Goal: Task Accomplishment & Management: Manage account settings

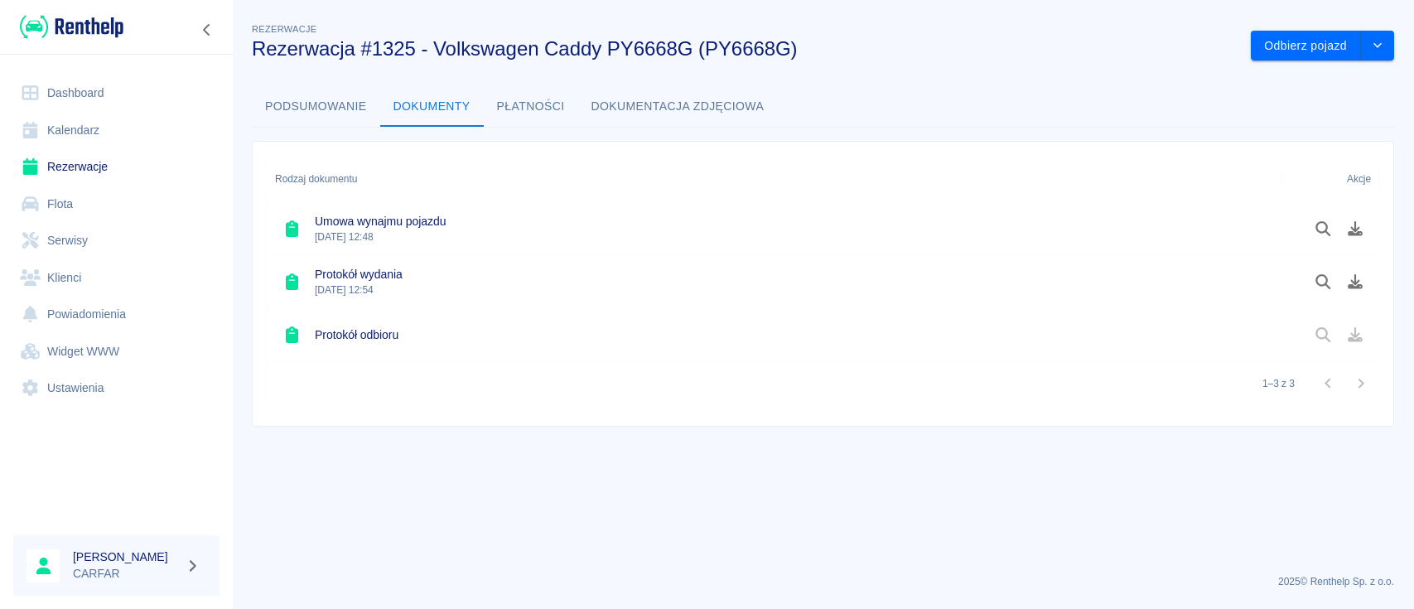
drag, startPoint x: 0, startPoint y: 0, endPoint x: 113, endPoint y: 166, distance: 201.0
click at [113, 166] on link "Rezerwacje" at bounding box center [116, 166] width 206 height 37
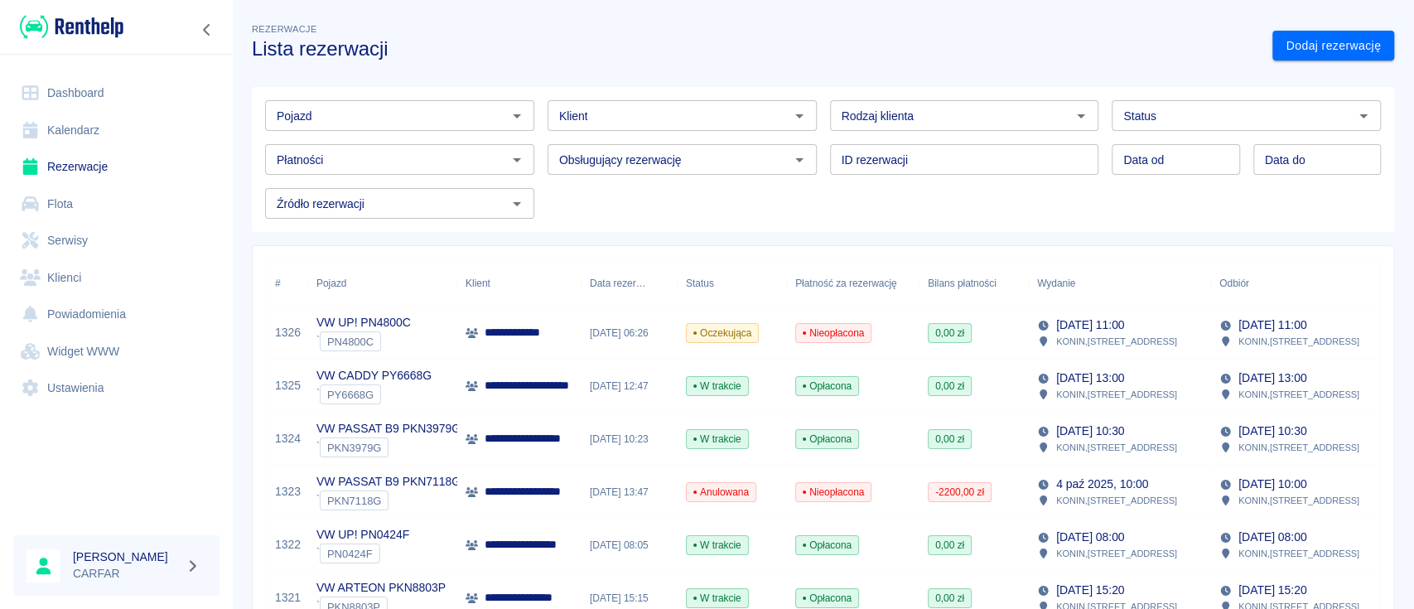
click at [65, 27] on img at bounding box center [72, 26] width 104 height 27
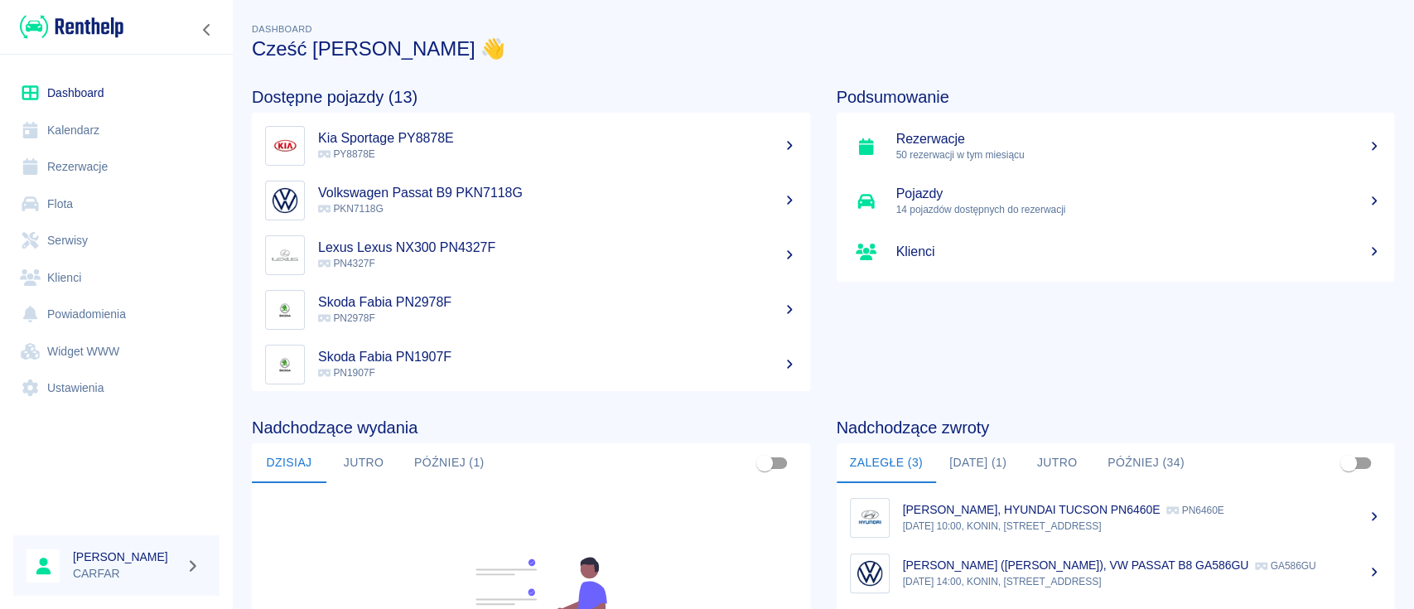
click at [68, 166] on link "Rezerwacje" at bounding box center [116, 166] width 206 height 37
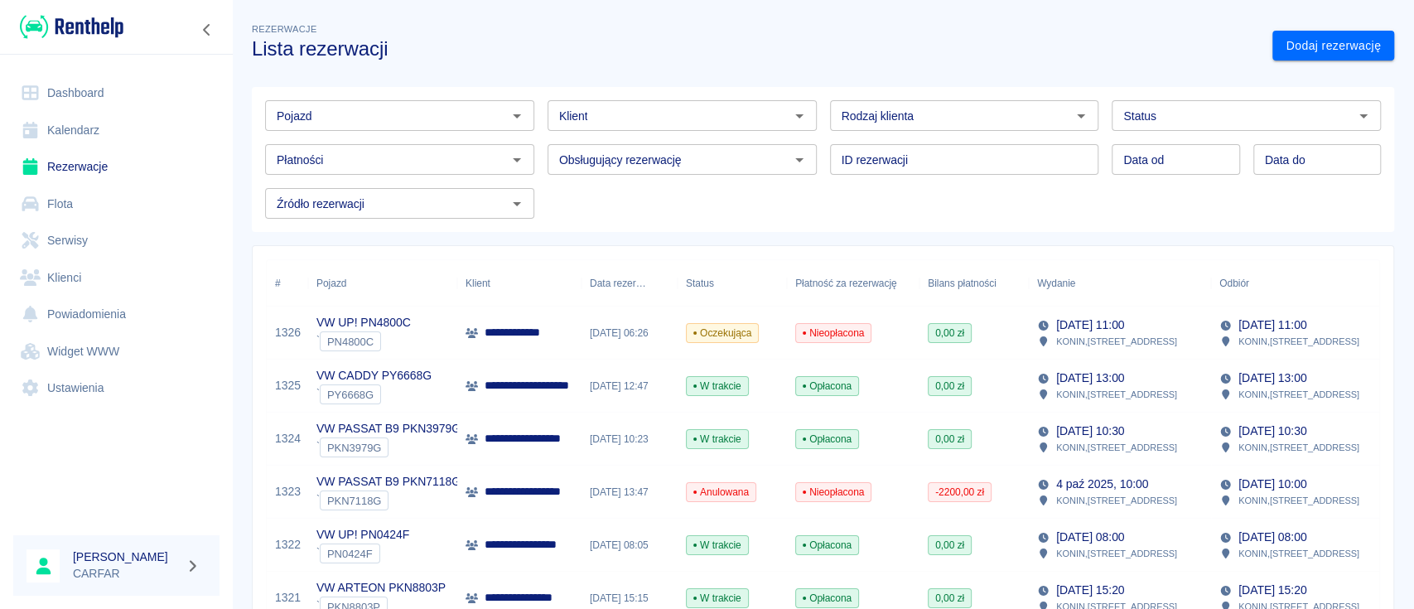
click at [504, 335] on p "**********" at bounding box center [524, 332] width 78 height 17
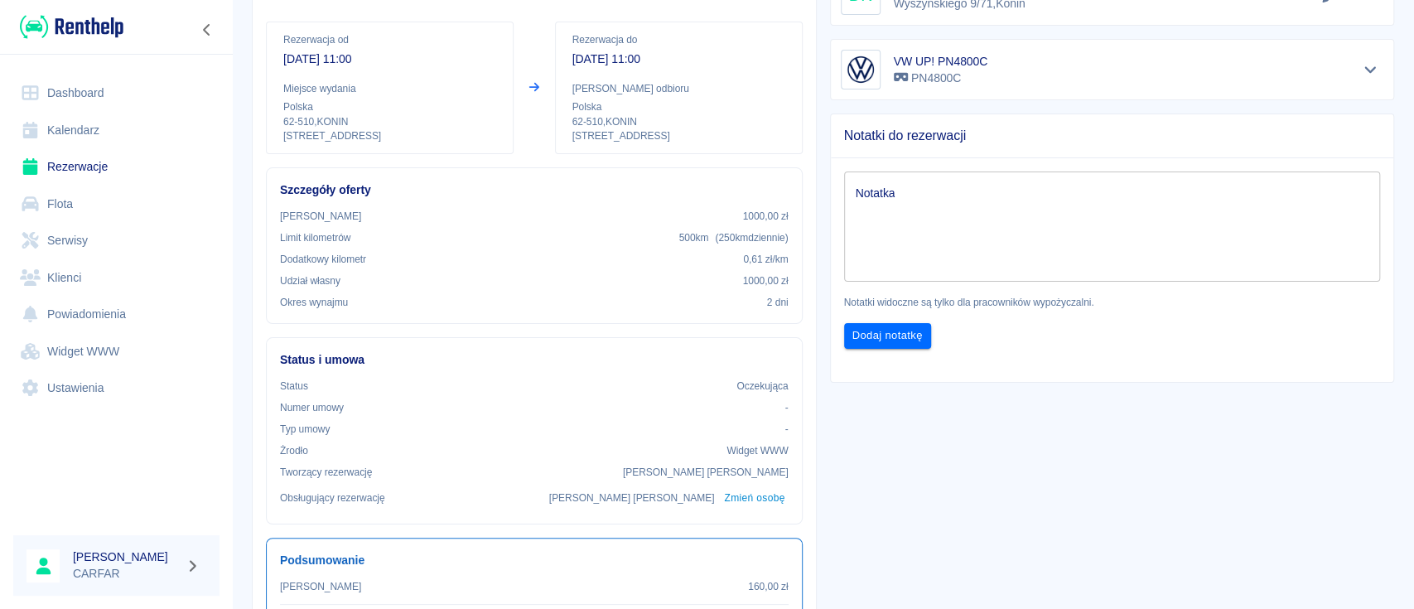
scroll to position [110, 0]
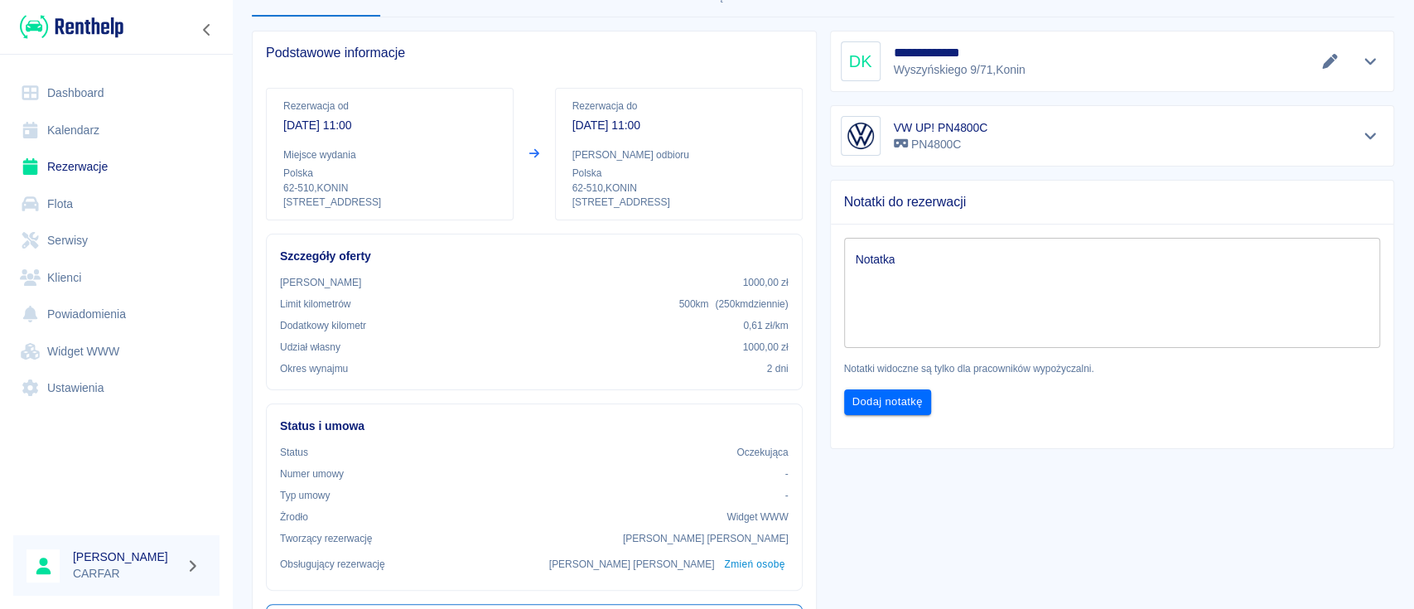
click at [84, 162] on link "Rezerwacje" at bounding box center [116, 166] width 206 height 37
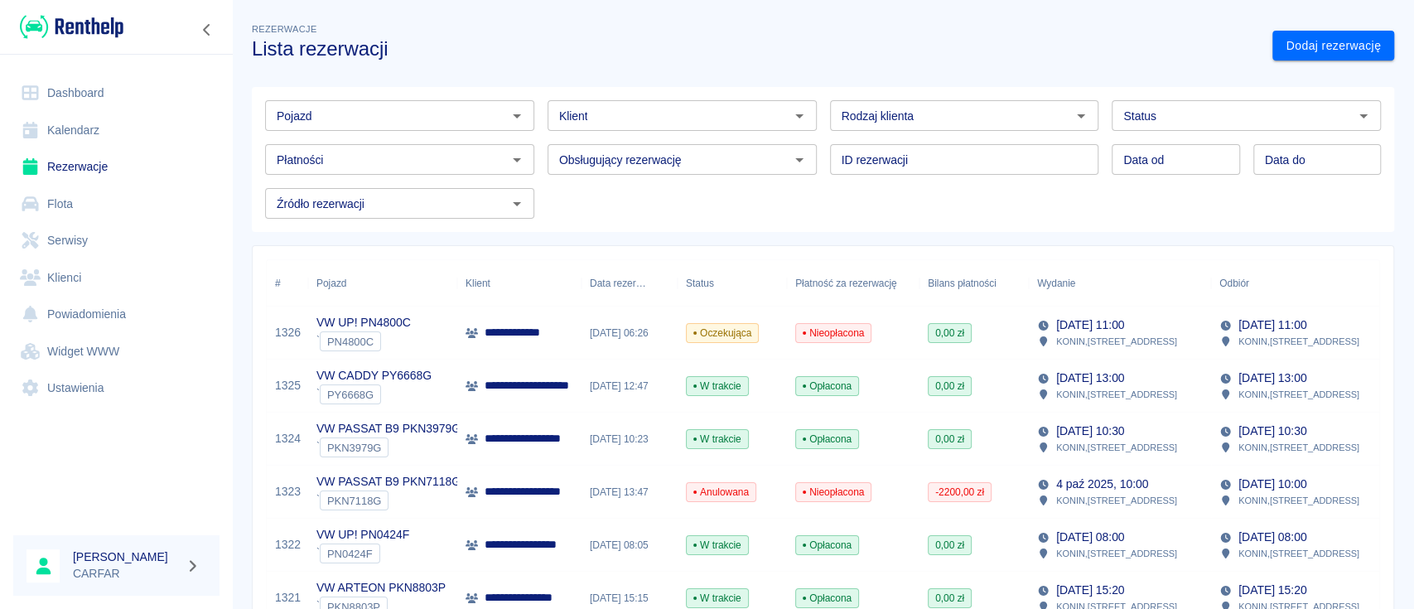
click at [403, 127] on div "Pojazd" at bounding box center [399, 115] width 269 height 31
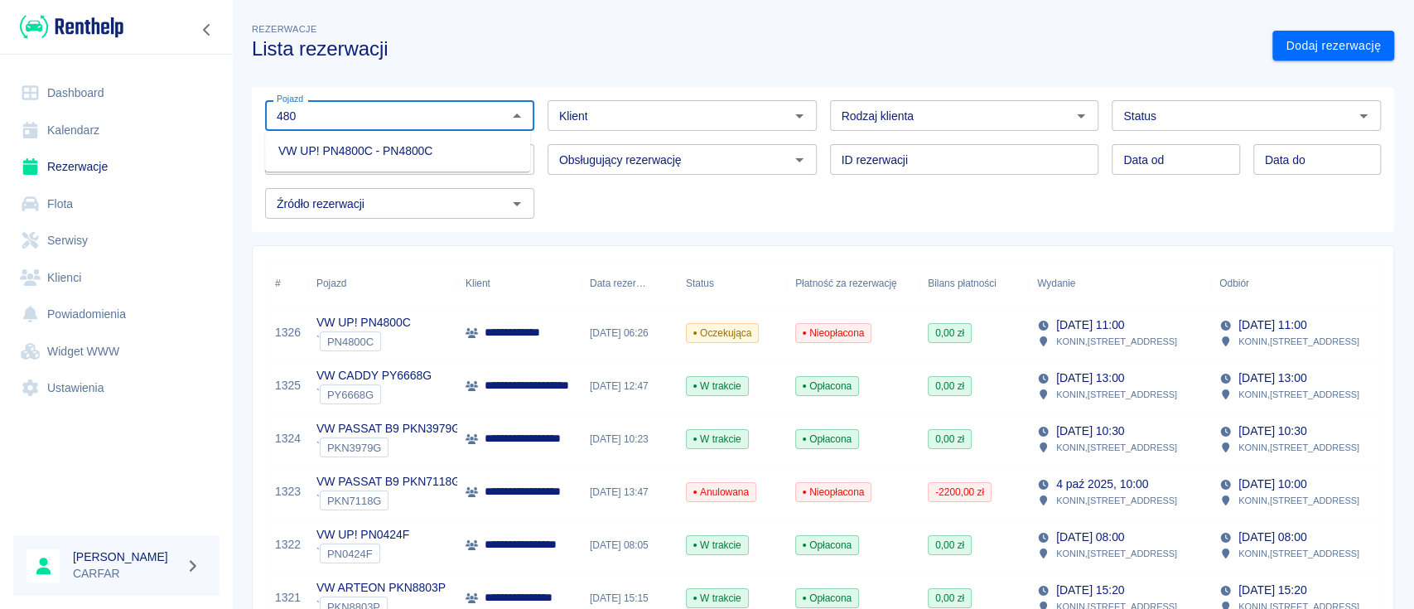
click at [417, 148] on li "VW UP! PN4800C - PN4800C" at bounding box center [397, 150] width 265 height 27
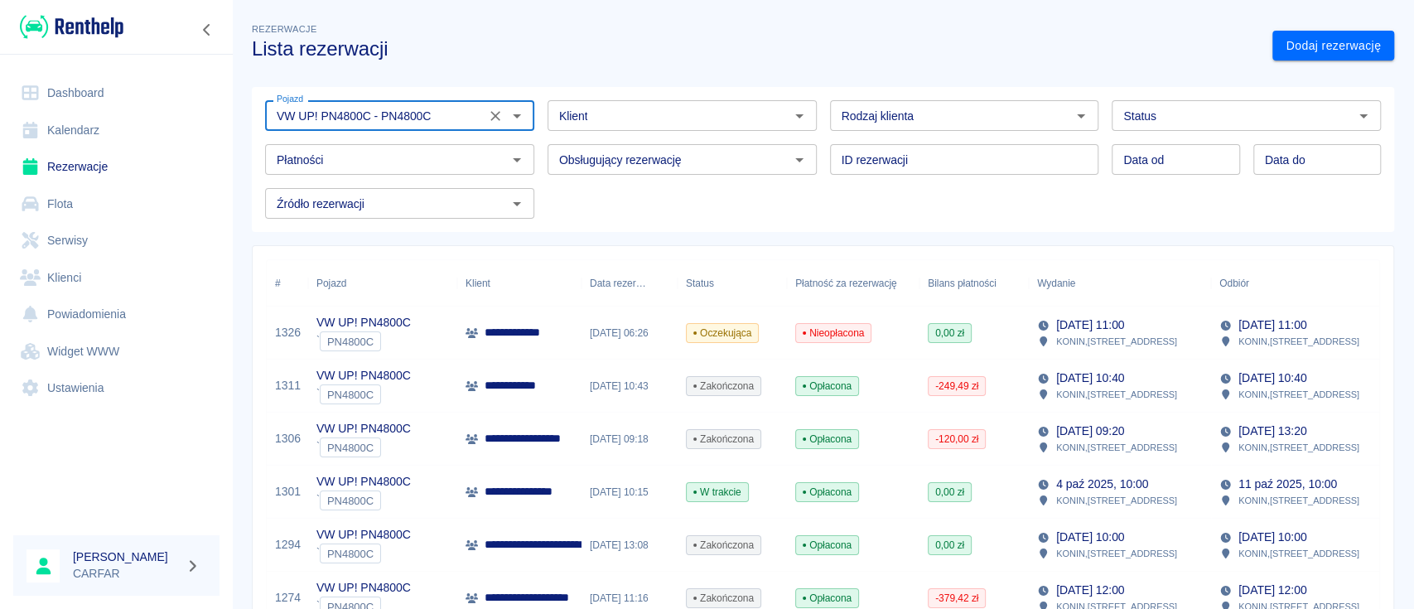
type input "VW UP! PN4800C - PN4800C"
click at [526, 497] on p "**********" at bounding box center [542, 491] width 114 height 17
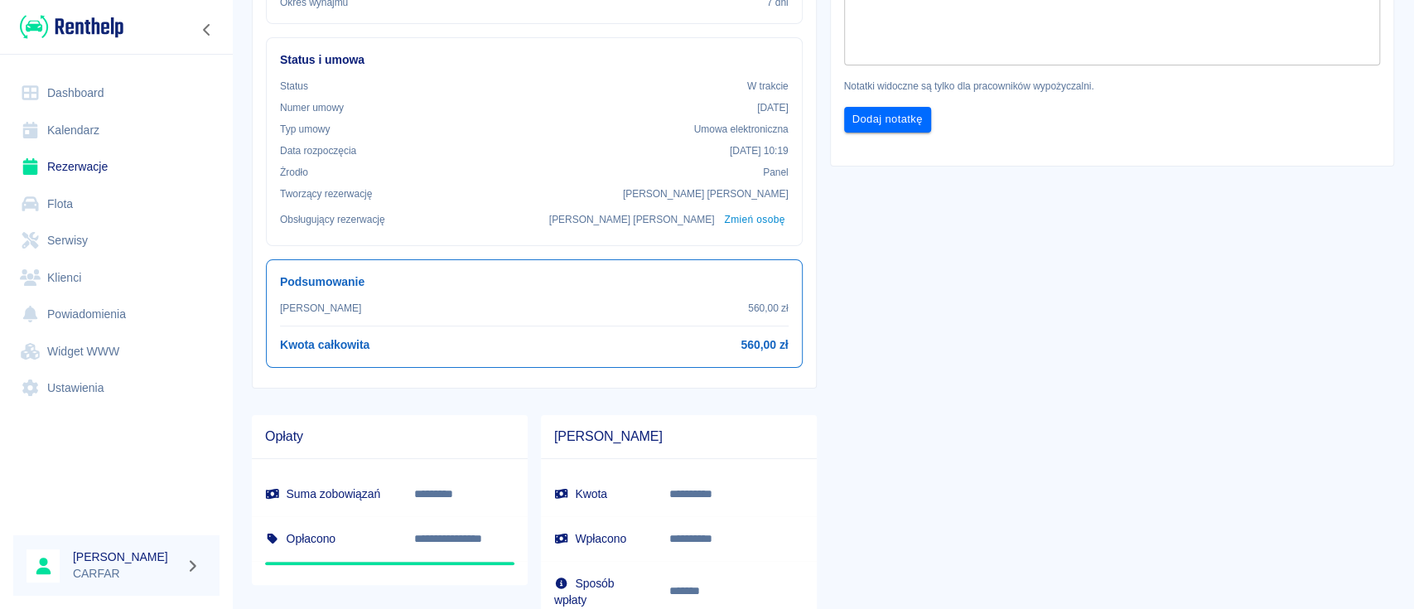
scroll to position [441, 0]
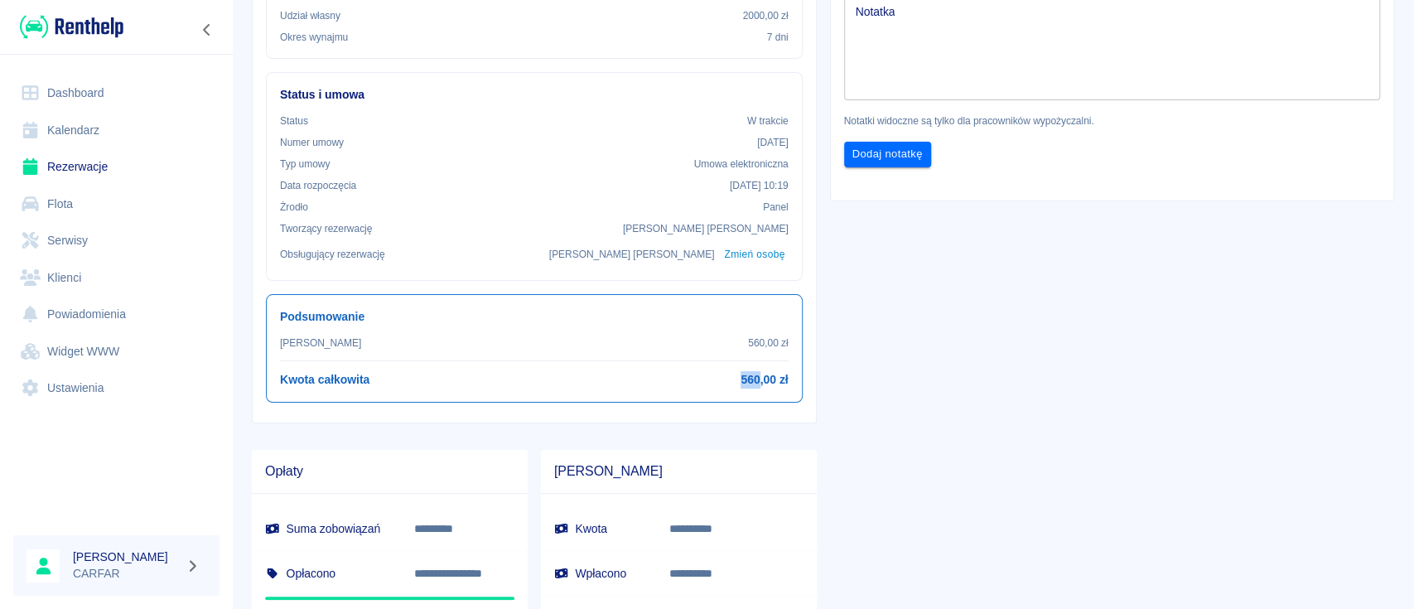
drag, startPoint x: 731, startPoint y: 376, endPoint x: 751, endPoint y: 377, distance: 20.7
click at [751, 377] on div "Kwota całkowita 560,00 zł" at bounding box center [534, 379] width 509 height 17
copy h6 "560"
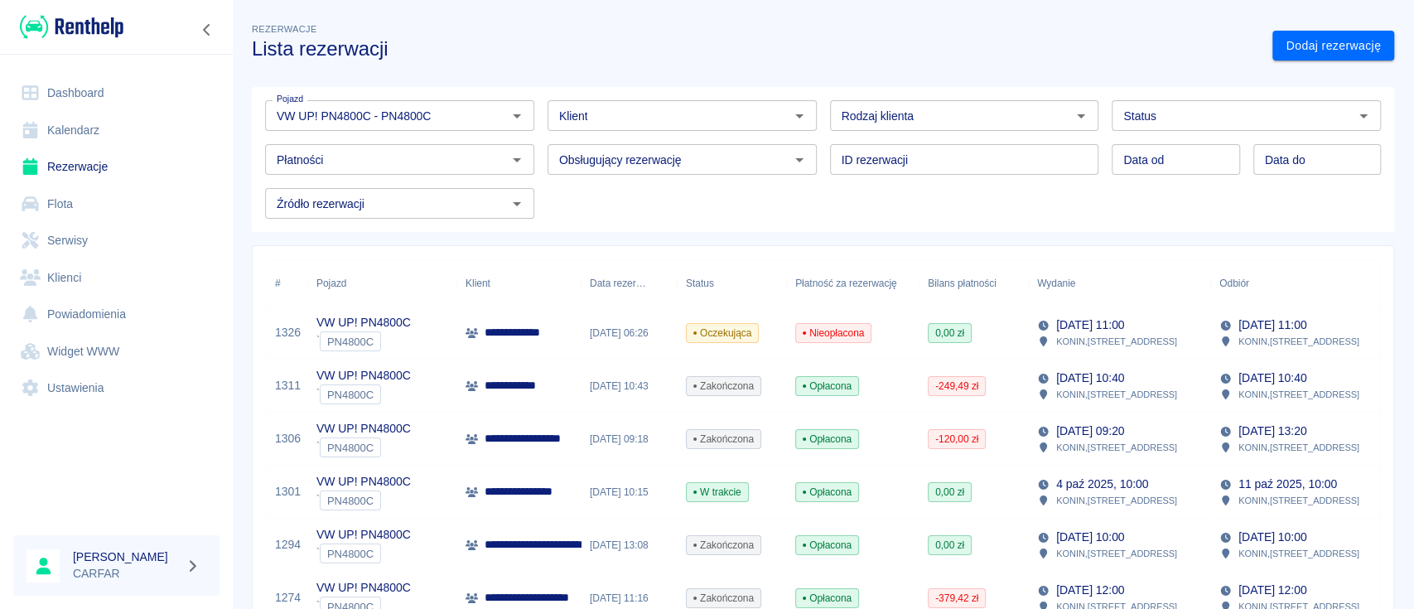
click at [67, 173] on link "Rezerwacje" at bounding box center [116, 166] width 206 height 37
click at [493, 117] on icon "Wyczyść" at bounding box center [495, 116] width 10 height 10
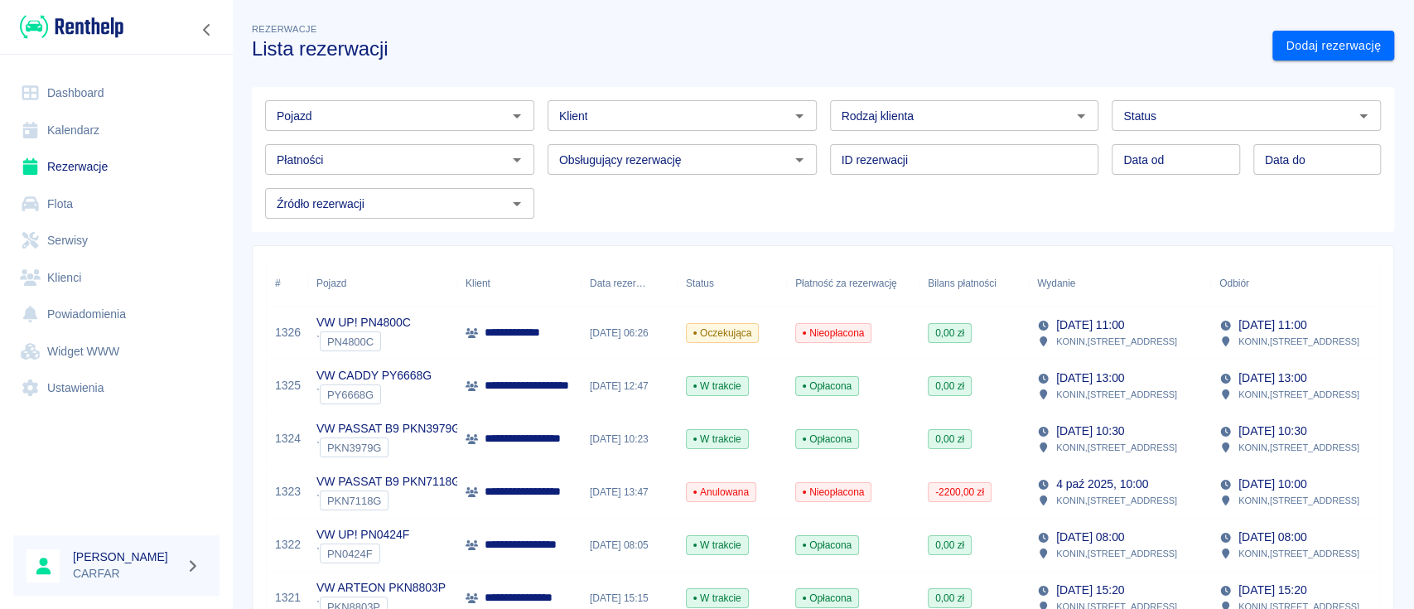
click at [527, 430] on p "**********" at bounding box center [545, 438] width 121 height 17
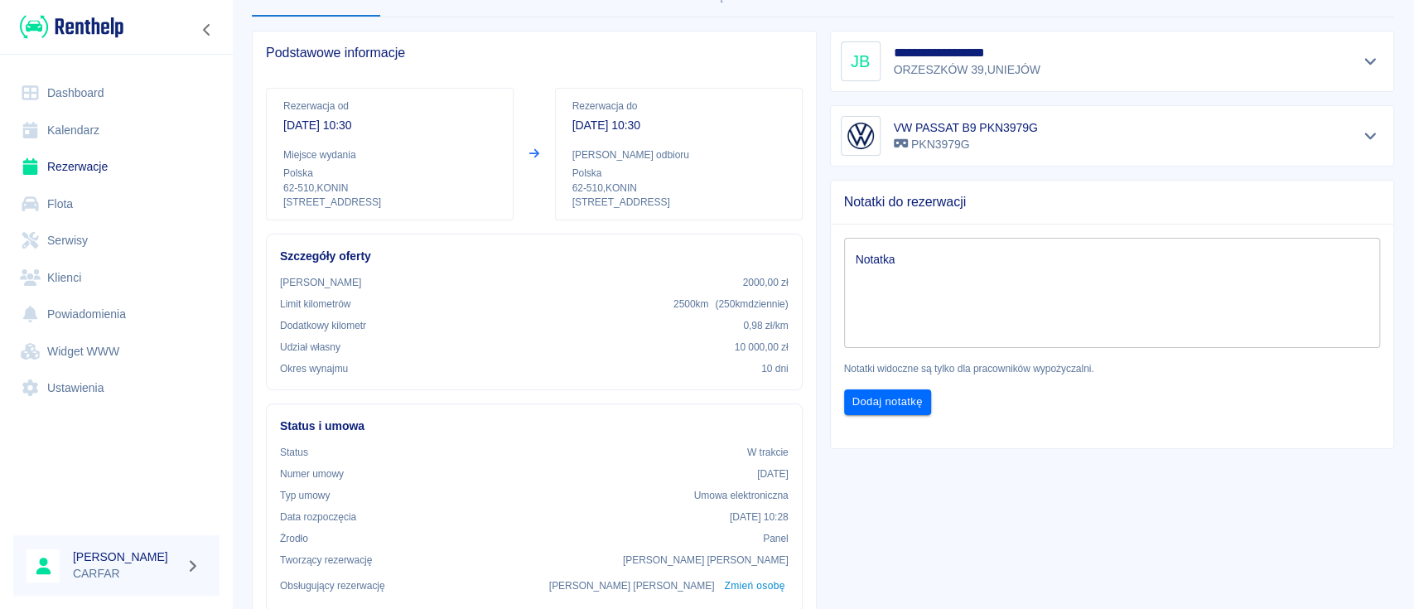
scroll to position [331, 0]
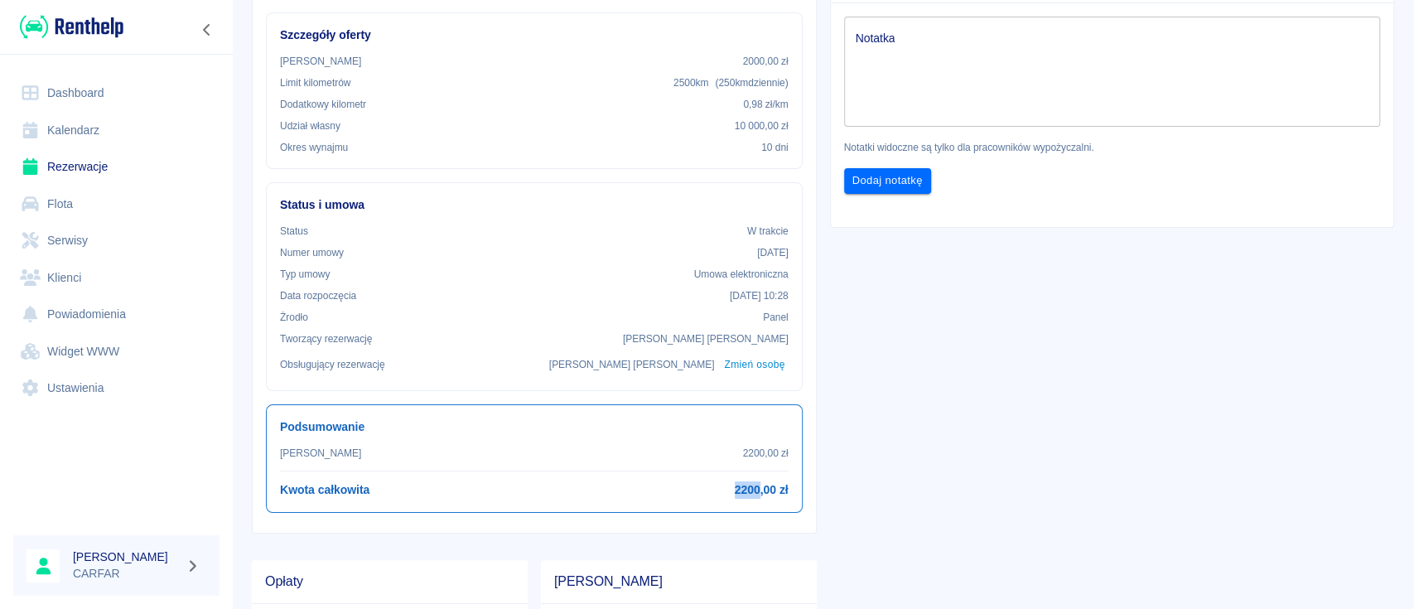
drag, startPoint x: 721, startPoint y: 486, endPoint x: 750, endPoint y: 486, distance: 29.8
click at [750, 486] on div "Kwota całkowita 2200,00 zł" at bounding box center [534, 489] width 509 height 17
copy h6 "2200"
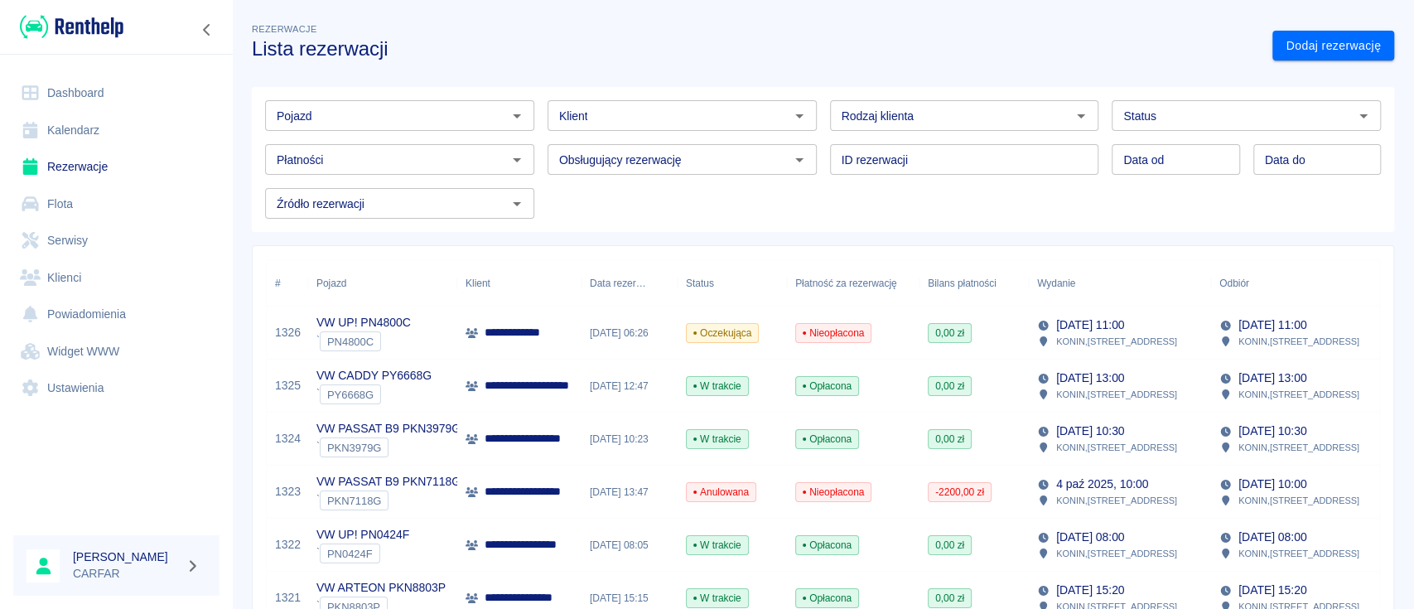
click at [113, 36] on img at bounding box center [72, 26] width 104 height 27
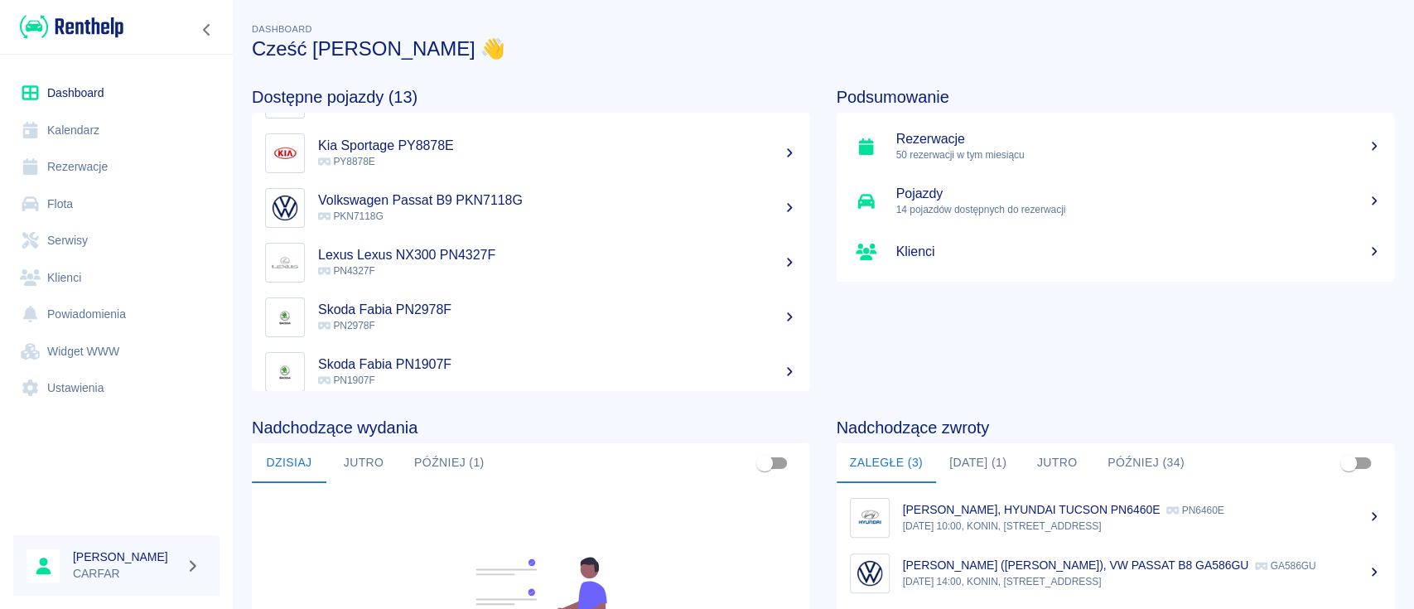
scroll to position [220, 0]
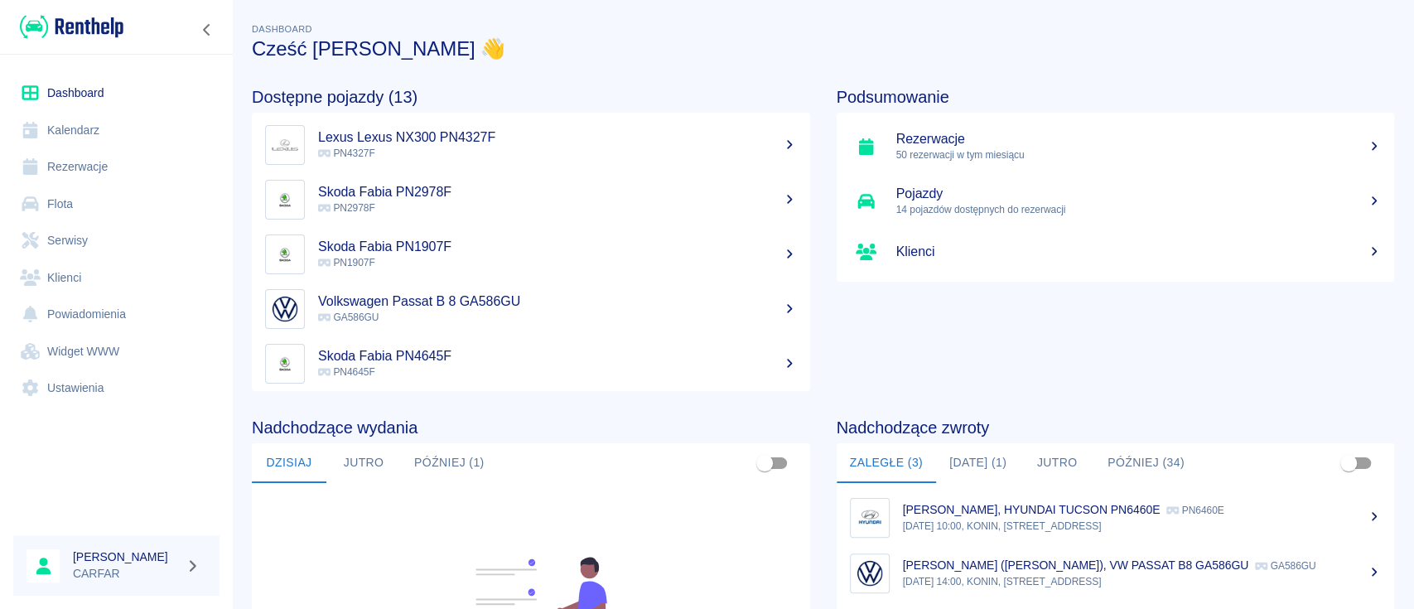
click at [464, 470] on button "Później (1)" at bounding box center [449, 463] width 97 height 40
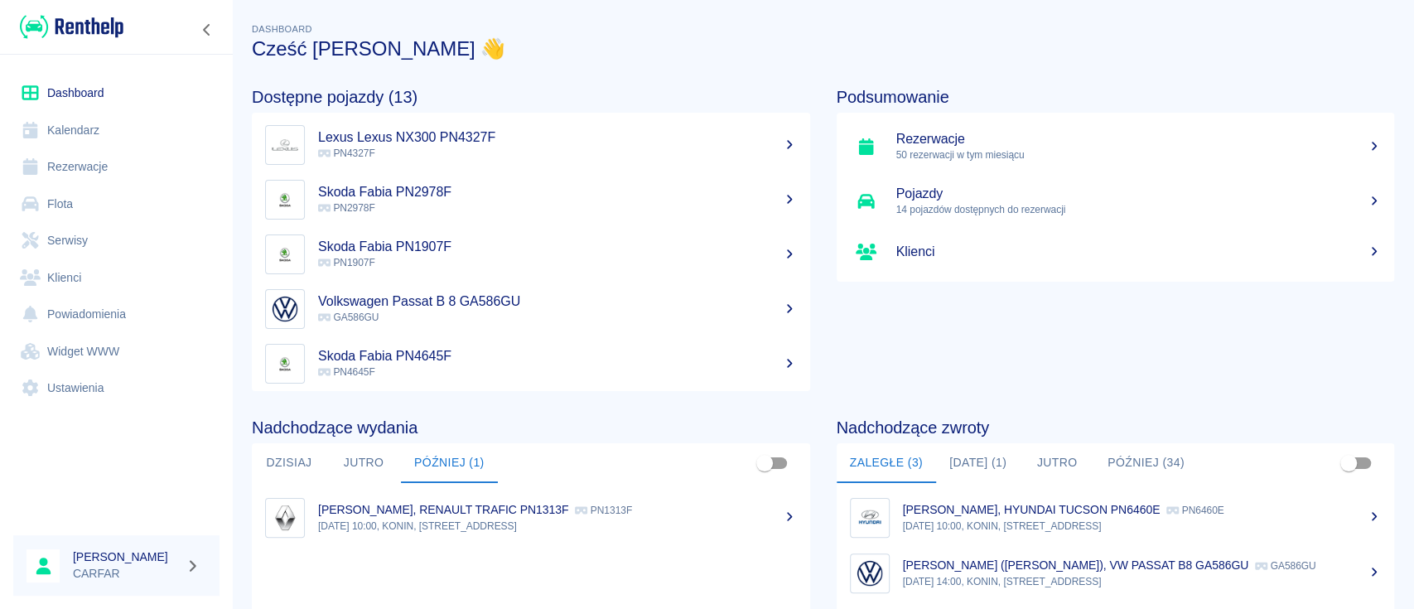
scroll to position [110, 0]
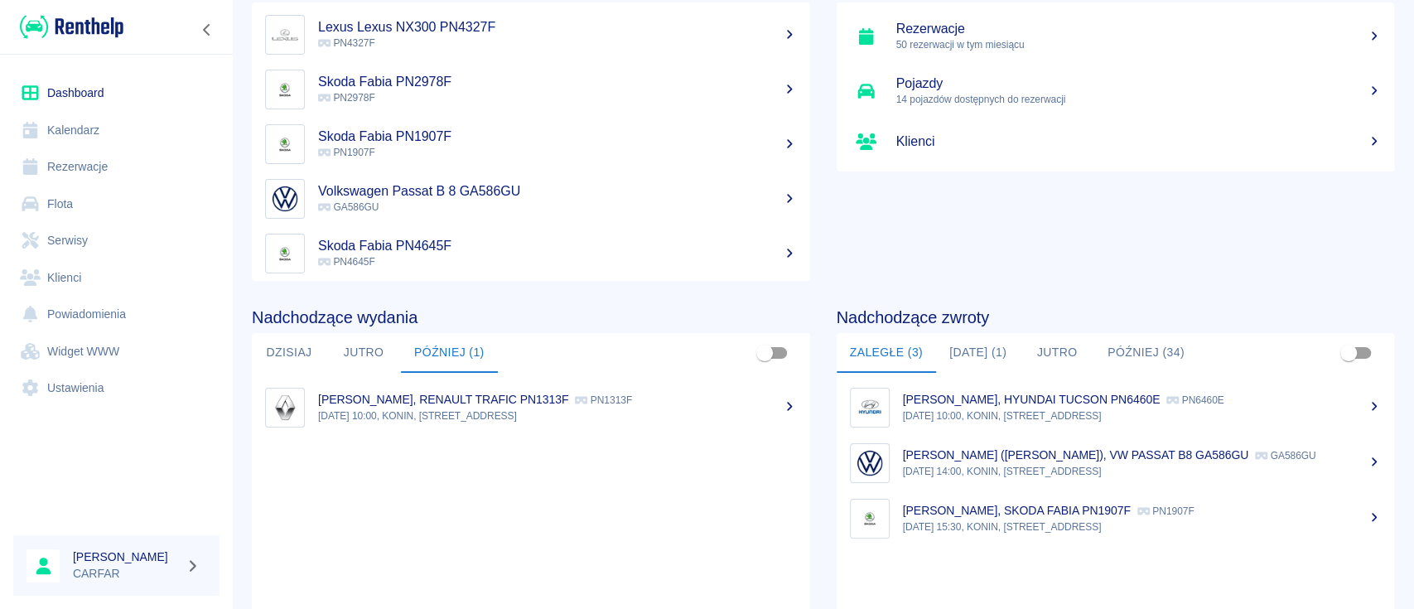
click at [297, 351] on button "Dzisiaj" at bounding box center [289, 353] width 75 height 40
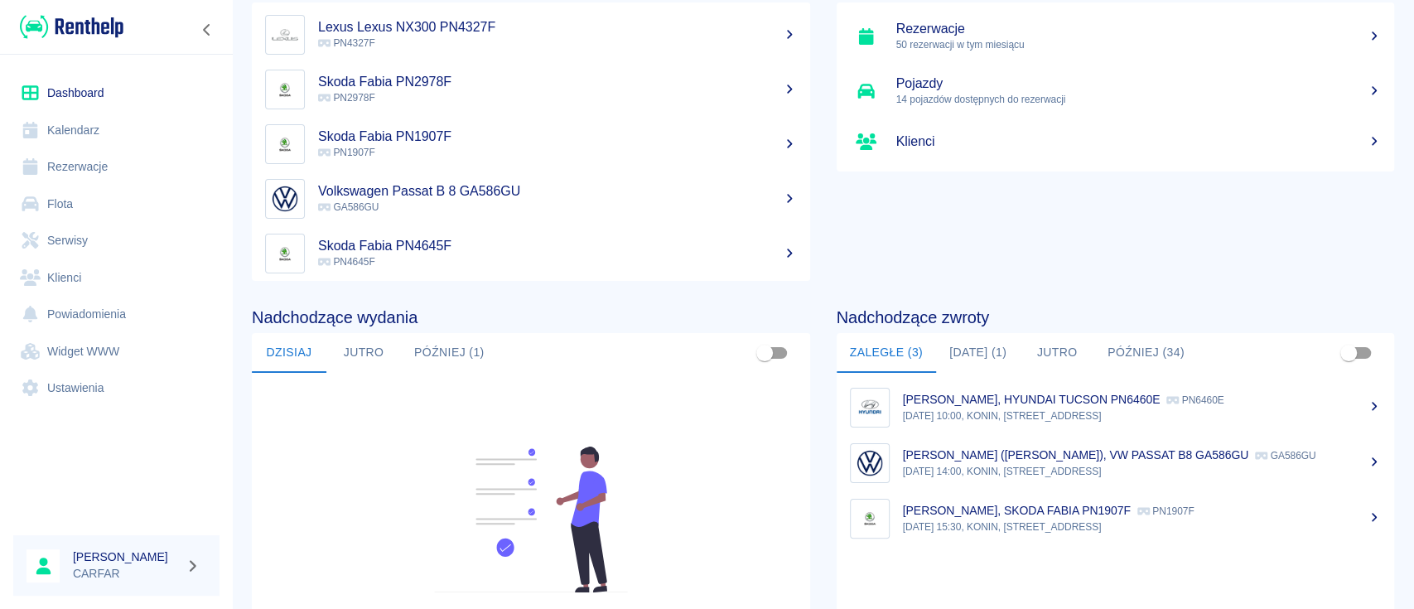
click at [381, 349] on button "Jutro" at bounding box center [363, 353] width 75 height 40
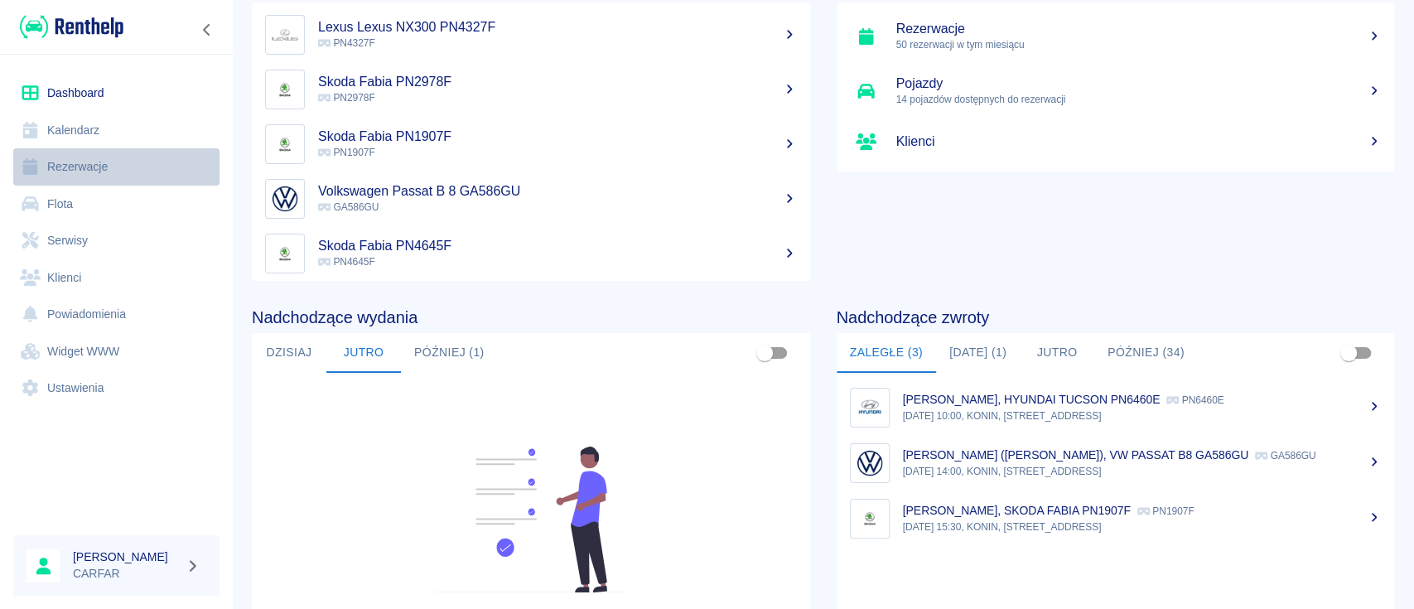
click at [82, 183] on link "Rezerwacje" at bounding box center [116, 166] width 206 height 37
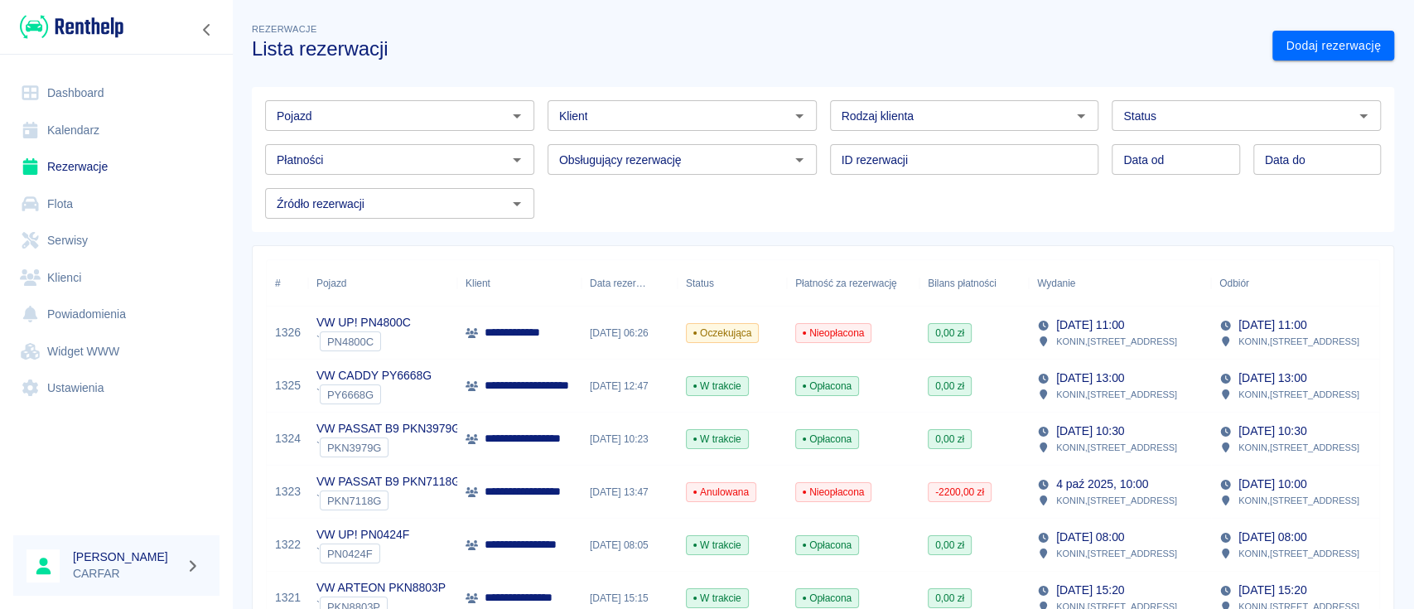
click at [530, 332] on p "**********" at bounding box center [524, 332] width 78 height 17
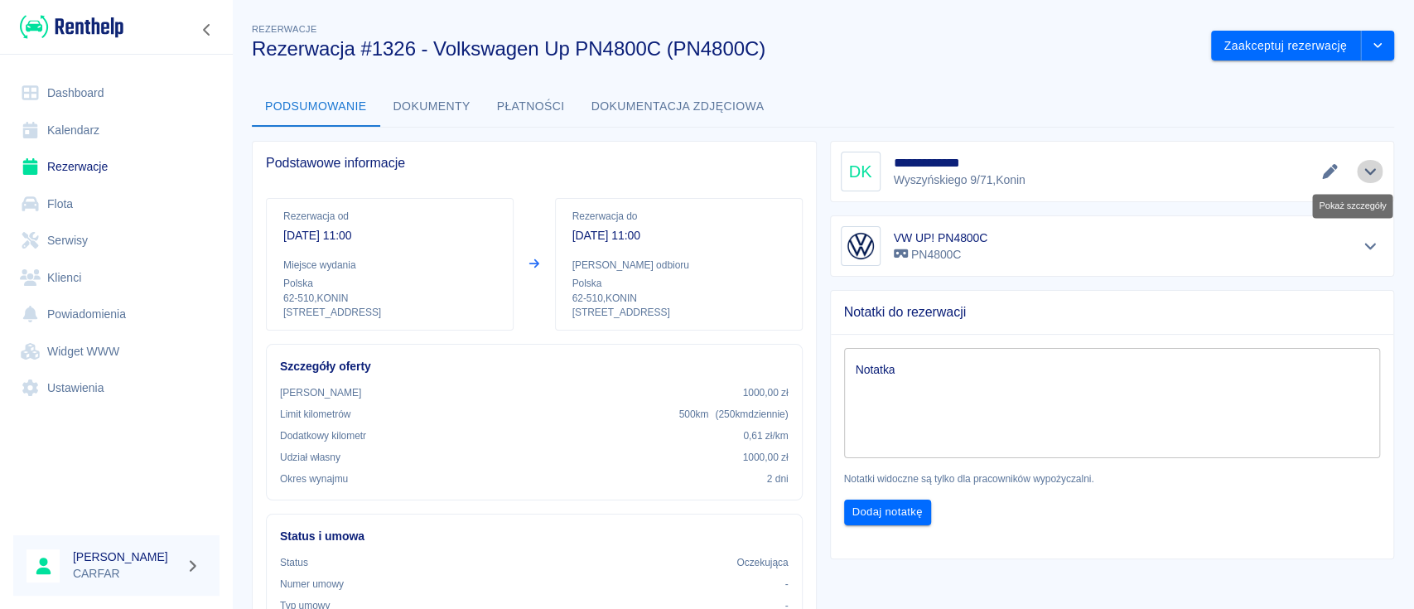
click at [1361, 169] on icon "Pokaż szczegóły" at bounding box center [1370, 171] width 19 height 15
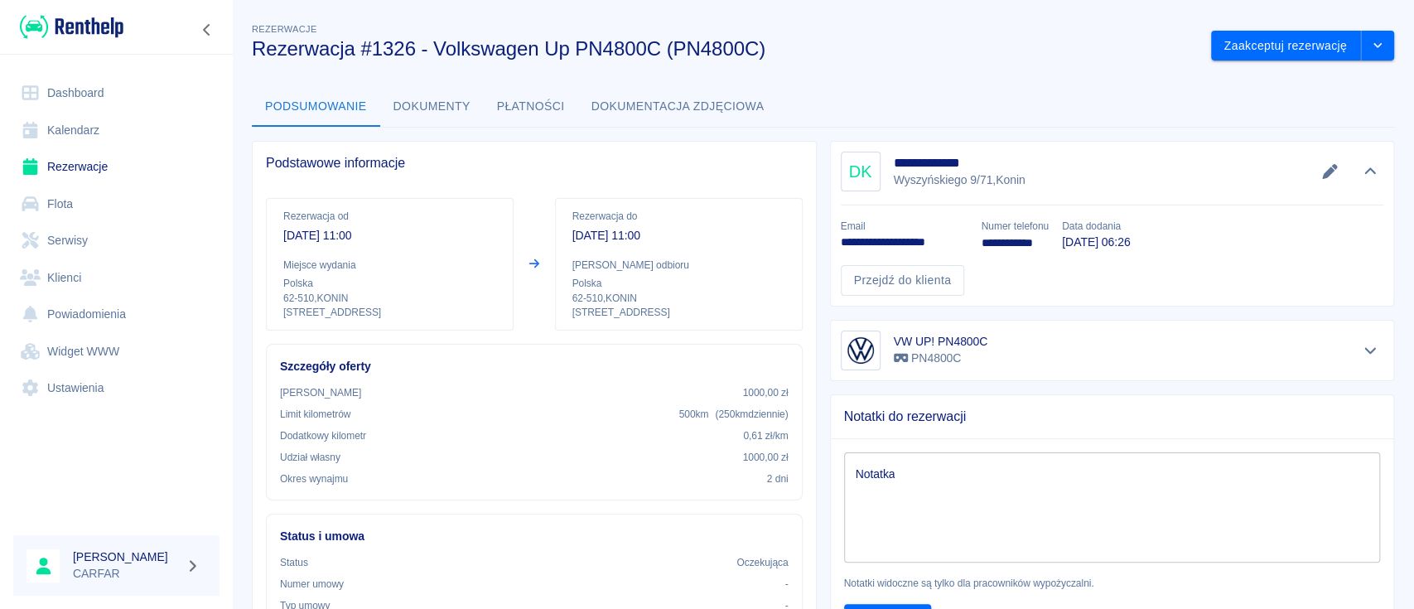
click at [99, 164] on link "Rezerwacje" at bounding box center [116, 166] width 206 height 37
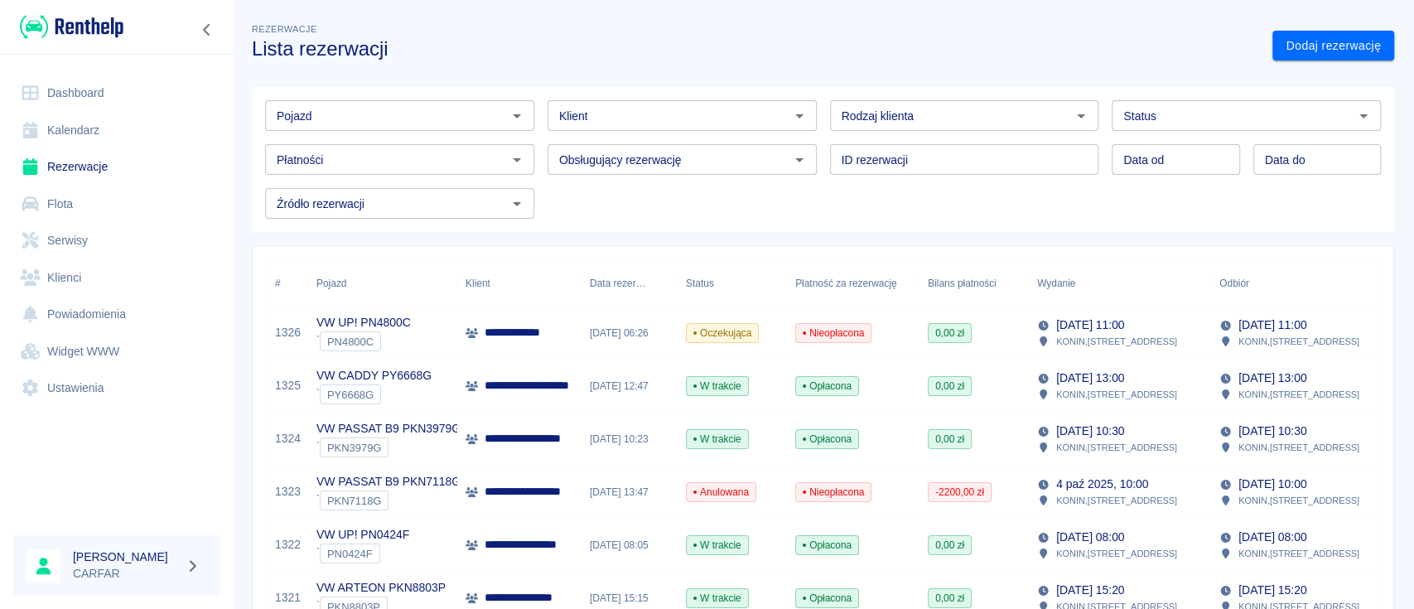
click at [562, 340] on div "**********" at bounding box center [519, 332] width 124 height 53
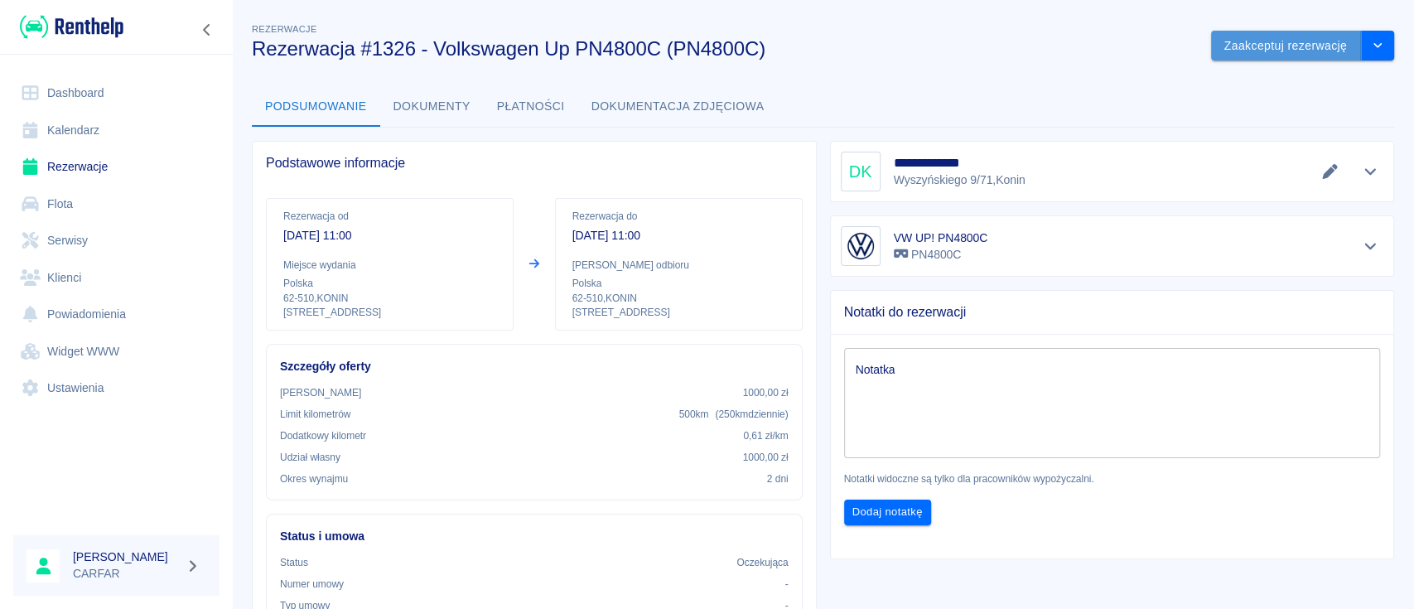
click at [1304, 46] on button "Zaakceptuj rezerwację" at bounding box center [1286, 46] width 150 height 31
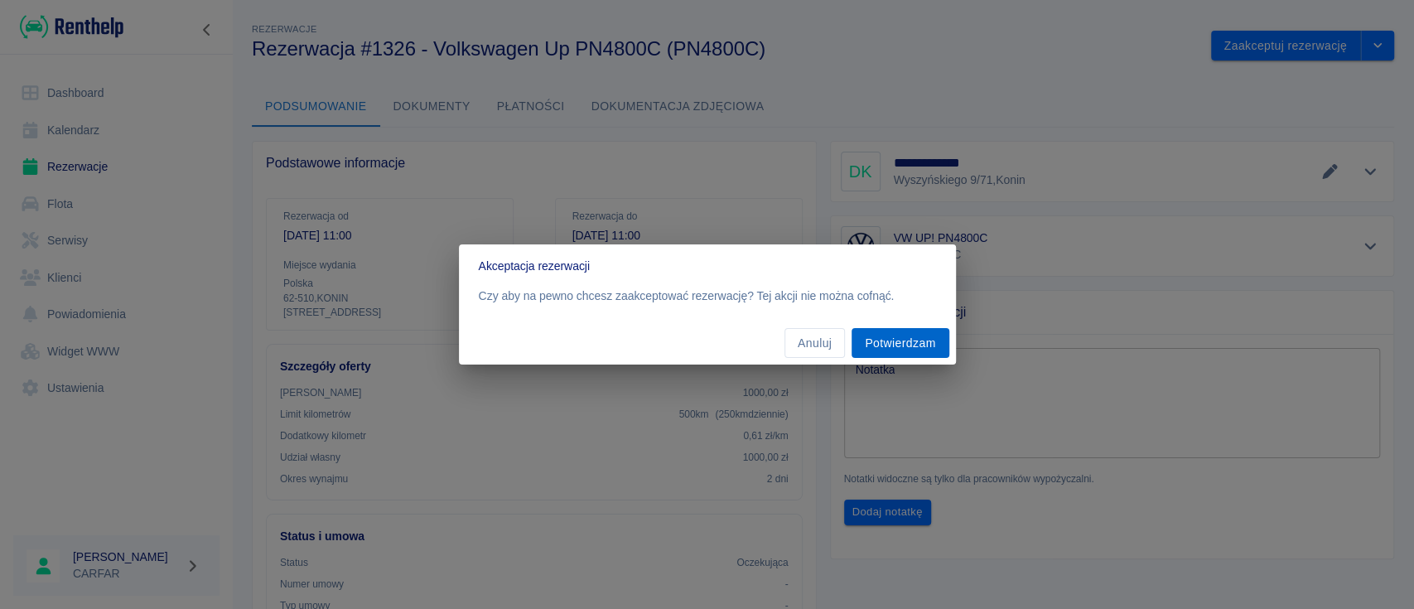
click at [901, 338] on button "Potwierdzam" at bounding box center [899, 343] width 97 height 31
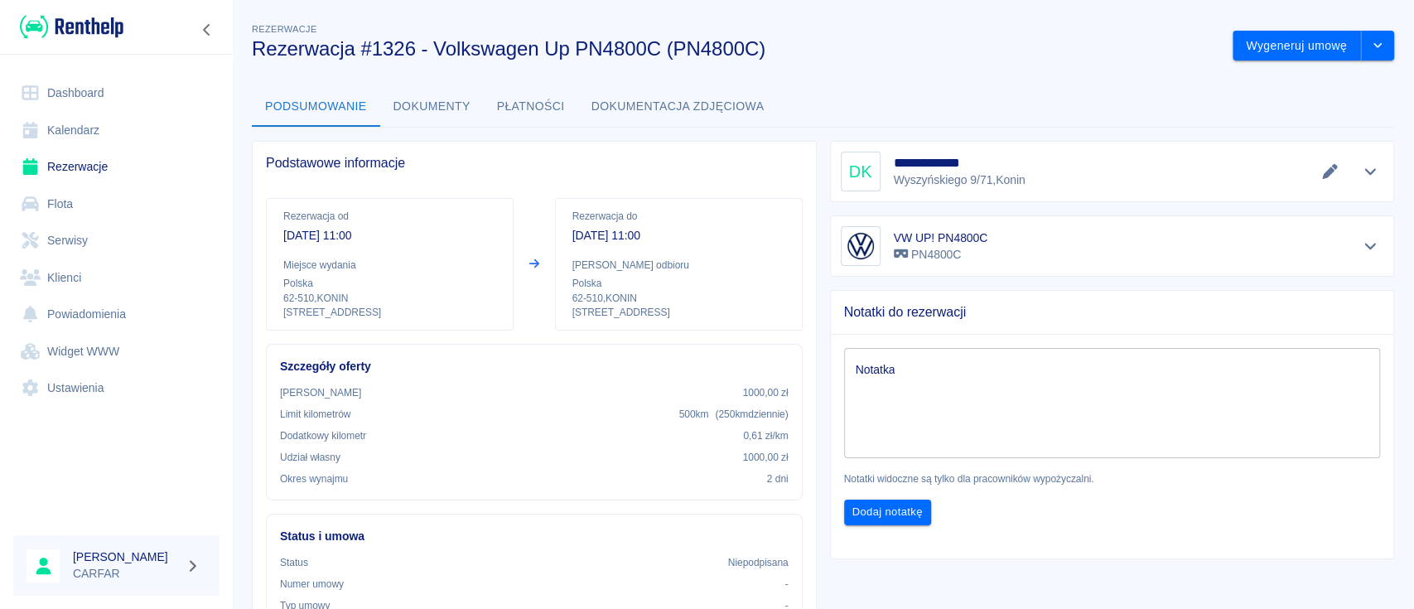
click at [84, 27] on img at bounding box center [72, 26] width 104 height 27
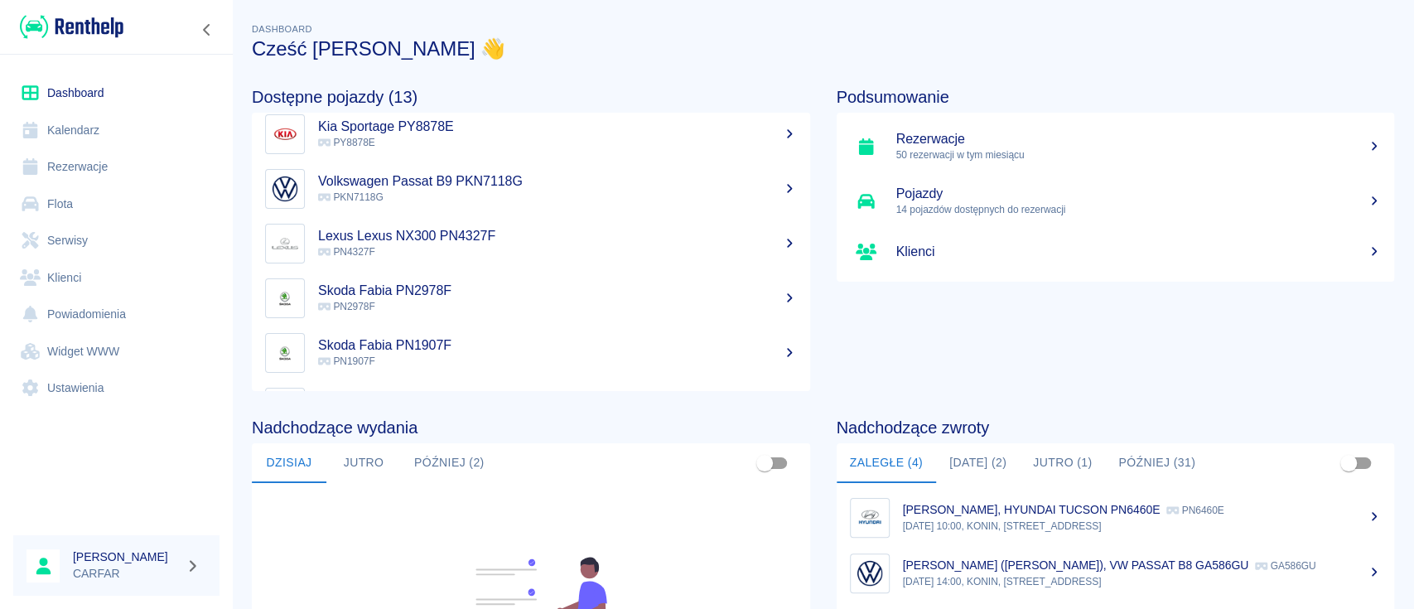
scroll to position [331, 0]
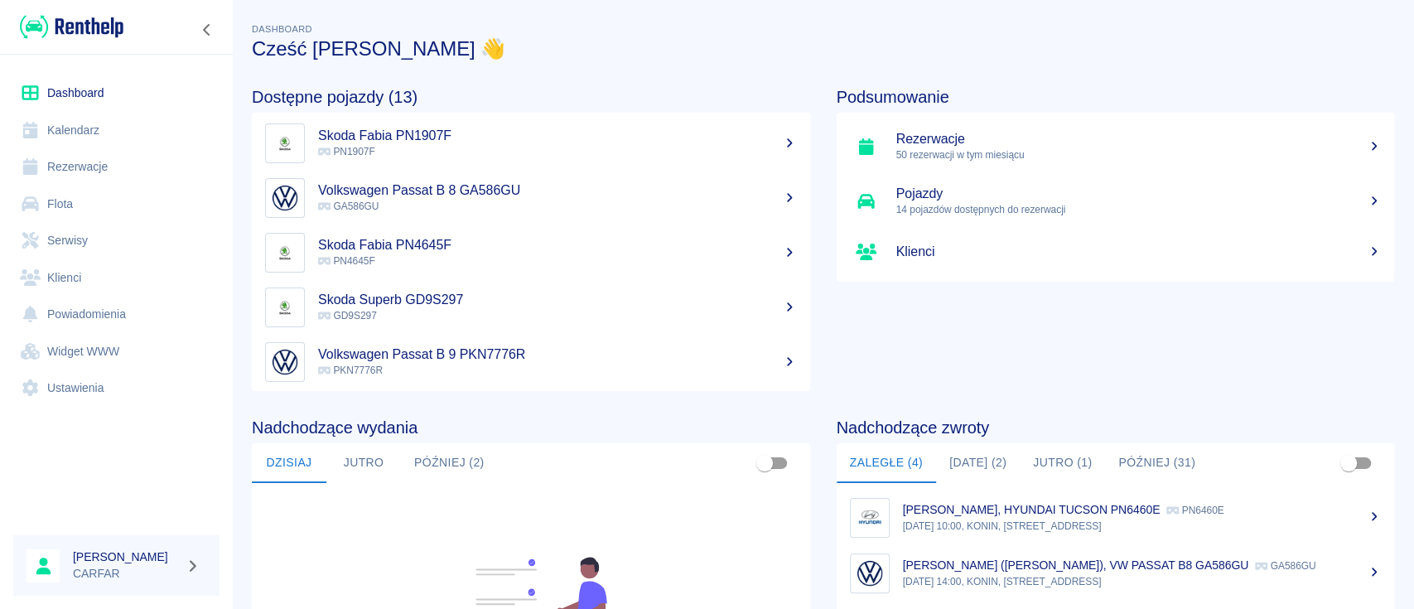
click at [78, 166] on link "Rezerwacje" at bounding box center [116, 166] width 206 height 37
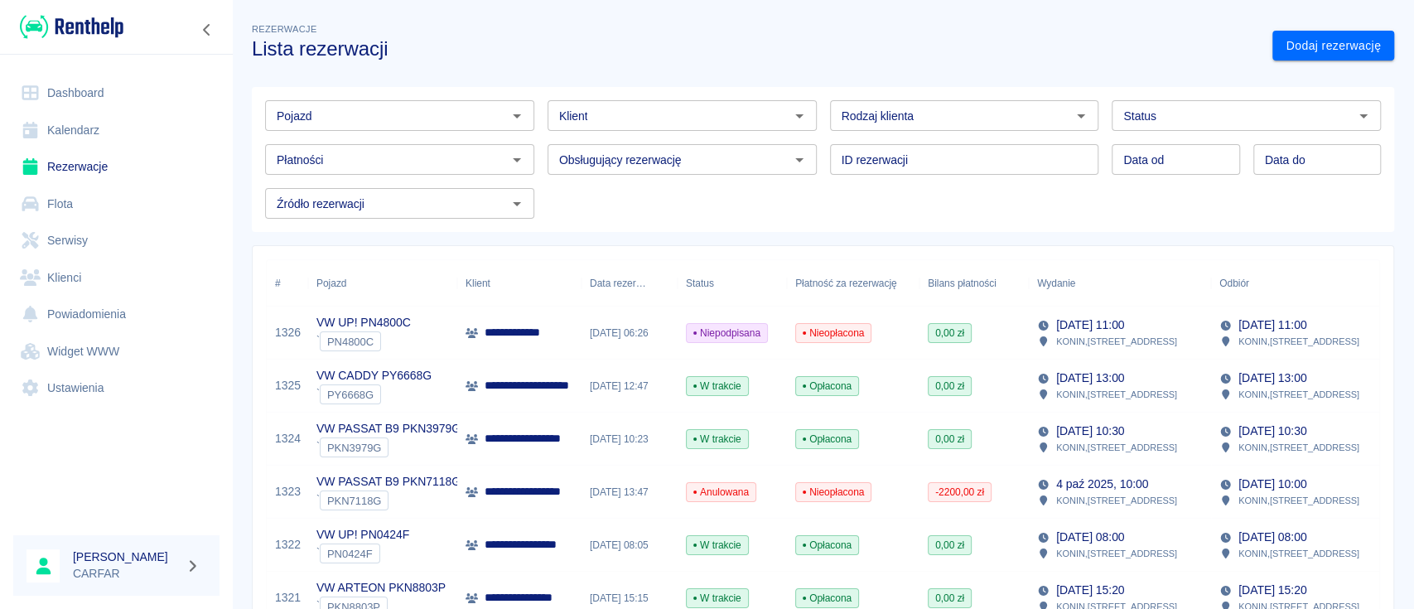
click at [398, 125] on input "Pojazd" at bounding box center [386, 115] width 232 height 21
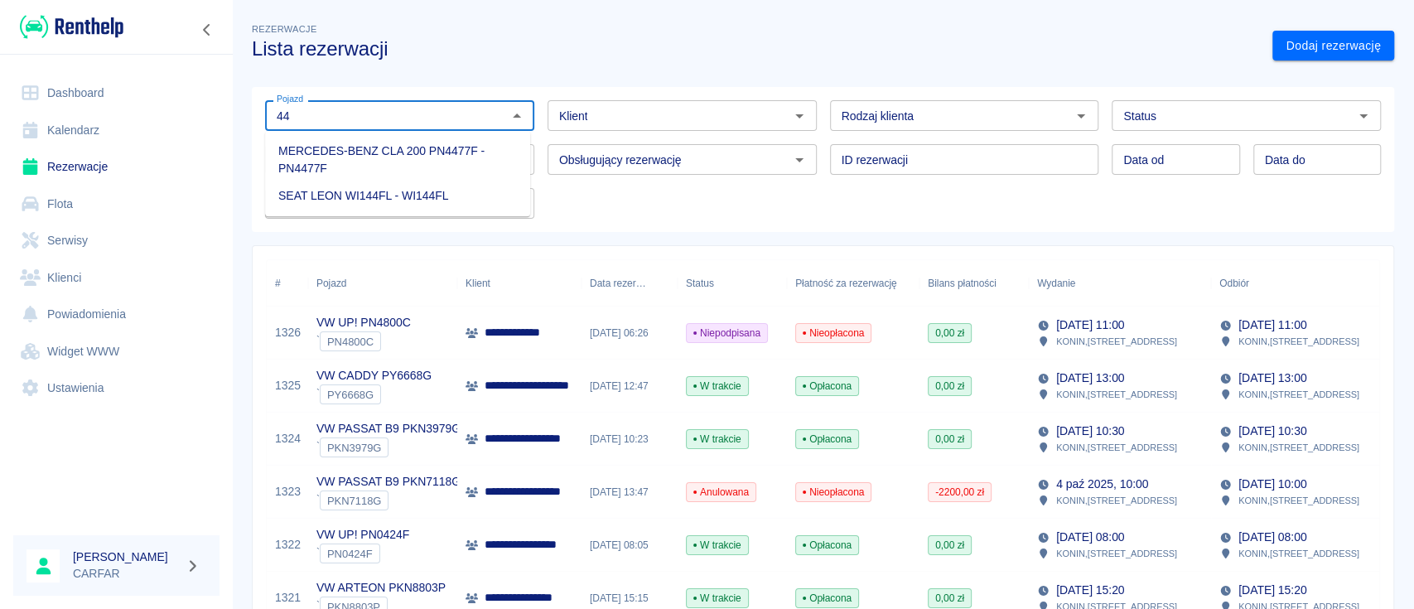
click at [425, 162] on li "MERCEDES-BENZ CLA 200 PN4477F - PN4477F" at bounding box center [397, 159] width 265 height 45
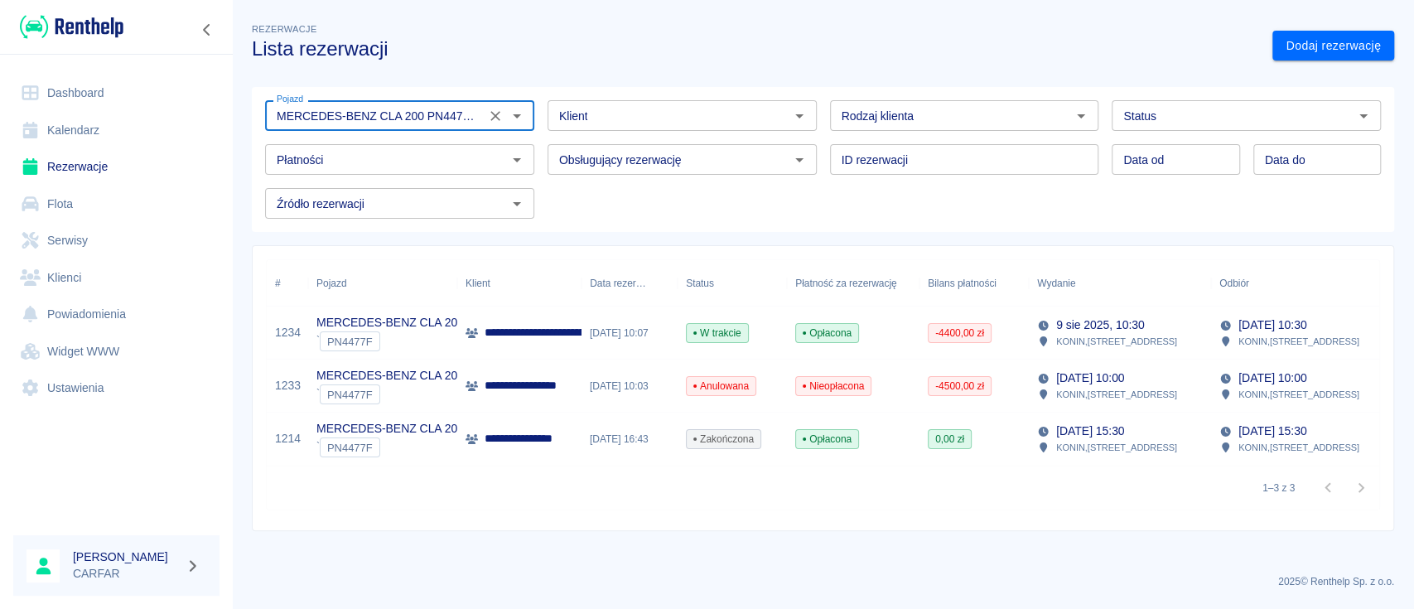
type input "MERCEDES-BENZ CLA 200 PN4477F - PN4477F"
click at [546, 329] on p "**********" at bounding box center [558, 332] width 147 height 17
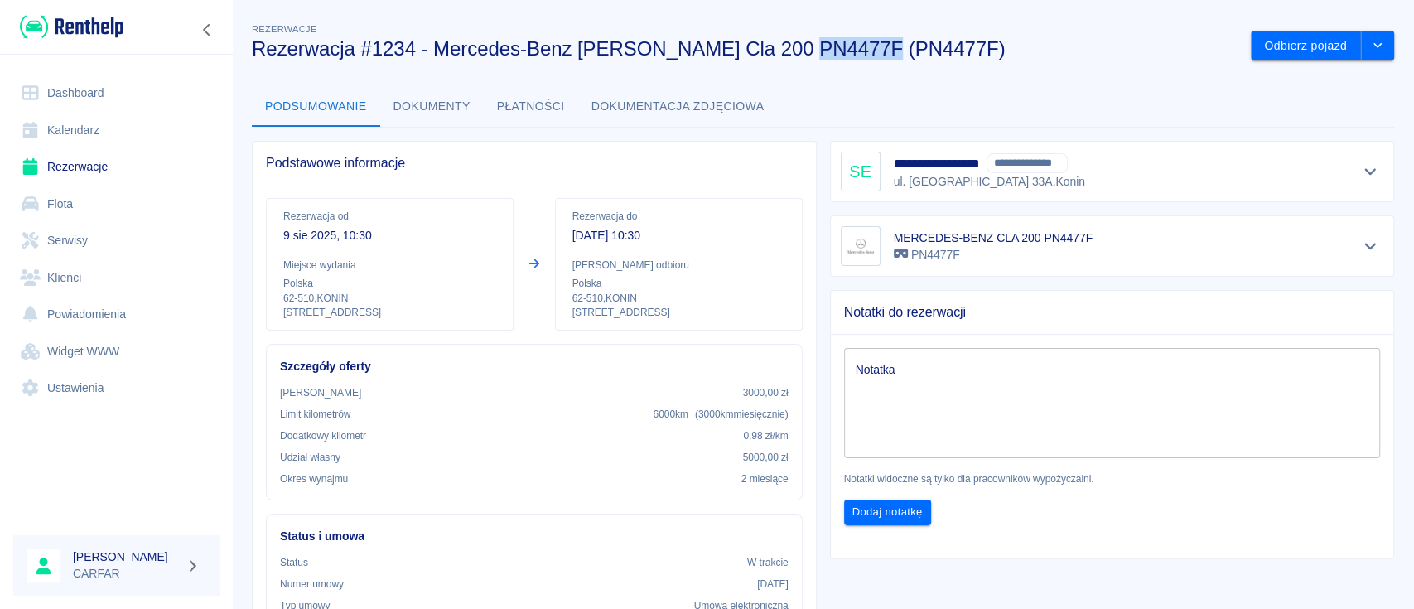
drag, startPoint x: 795, startPoint y: 50, endPoint x: 872, endPoint y: 46, distance: 77.1
click at [872, 46] on h3 "Rezerwacja #1234 - Mercedes-Benz Mercedes Benz Cla 200 PN4477F (PN4477F)" at bounding box center [745, 48] width 986 height 23
copy h3 "PN4477F"
click at [115, 168] on link "Rezerwacje" at bounding box center [116, 166] width 206 height 37
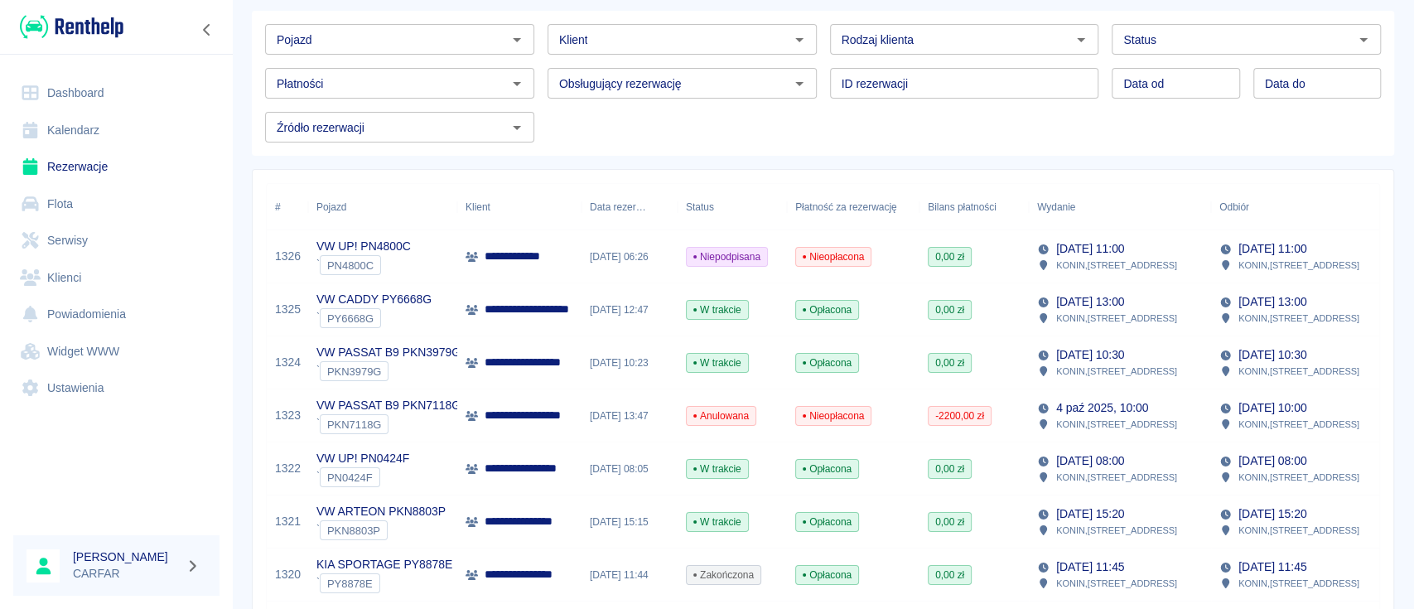
scroll to position [110, 0]
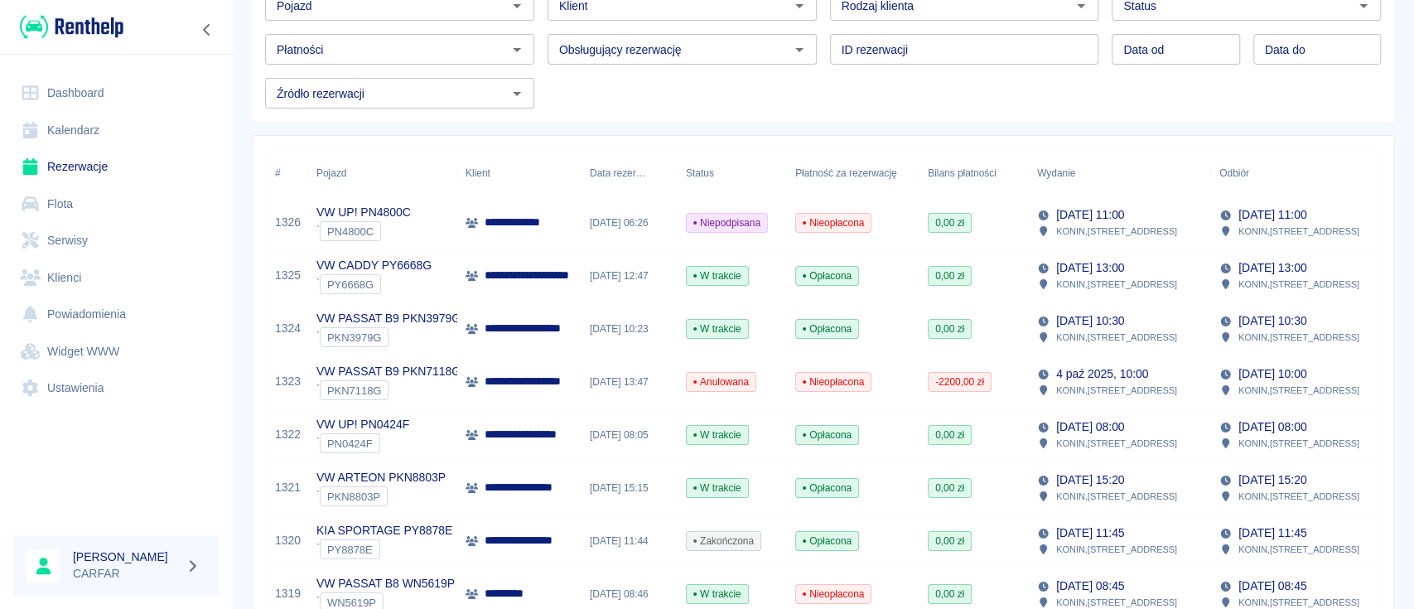
click at [523, 321] on p "**********" at bounding box center [545, 328] width 121 height 17
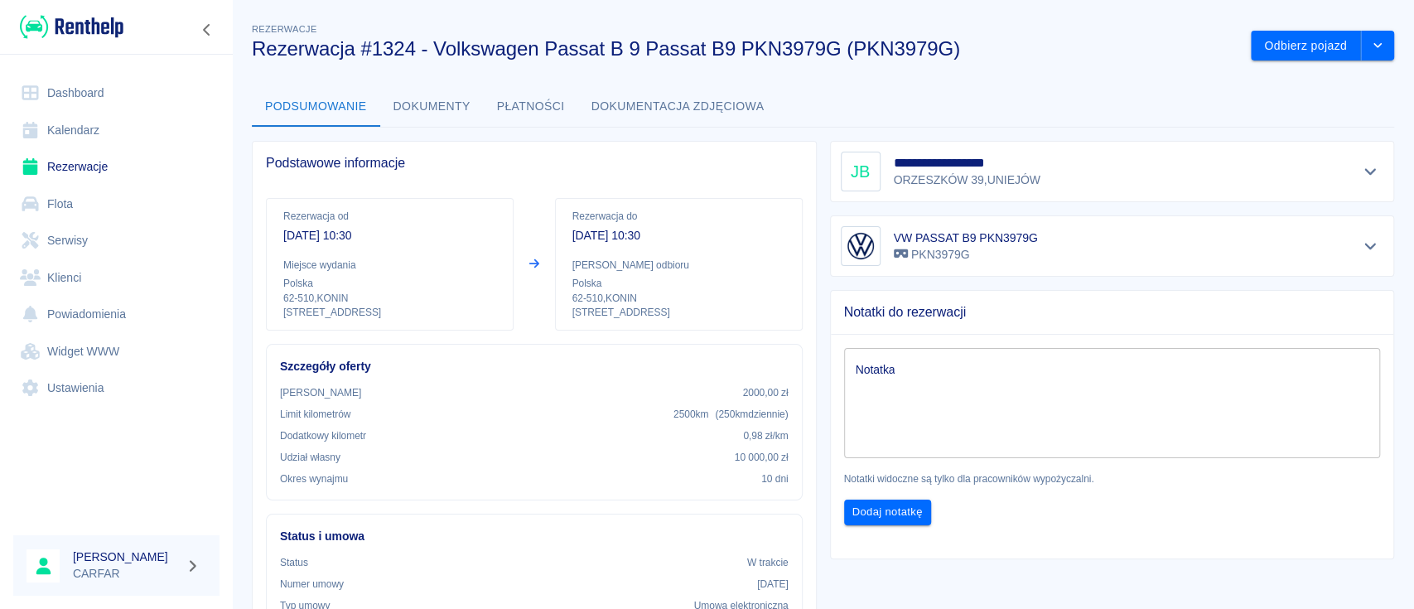
click at [448, 106] on button "Dokumenty" at bounding box center [432, 107] width 104 height 40
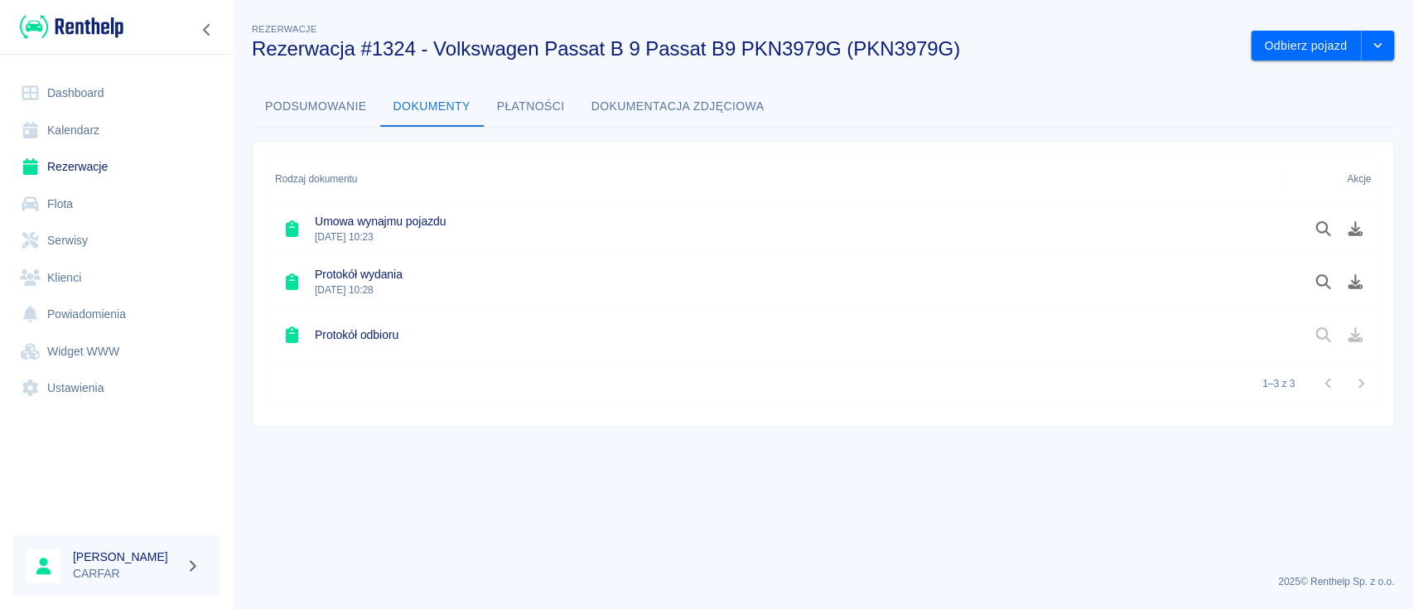
click at [705, 109] on button "Dokumentacja zdjęciowa" at bounding box center [678, 107] width 200 height 40
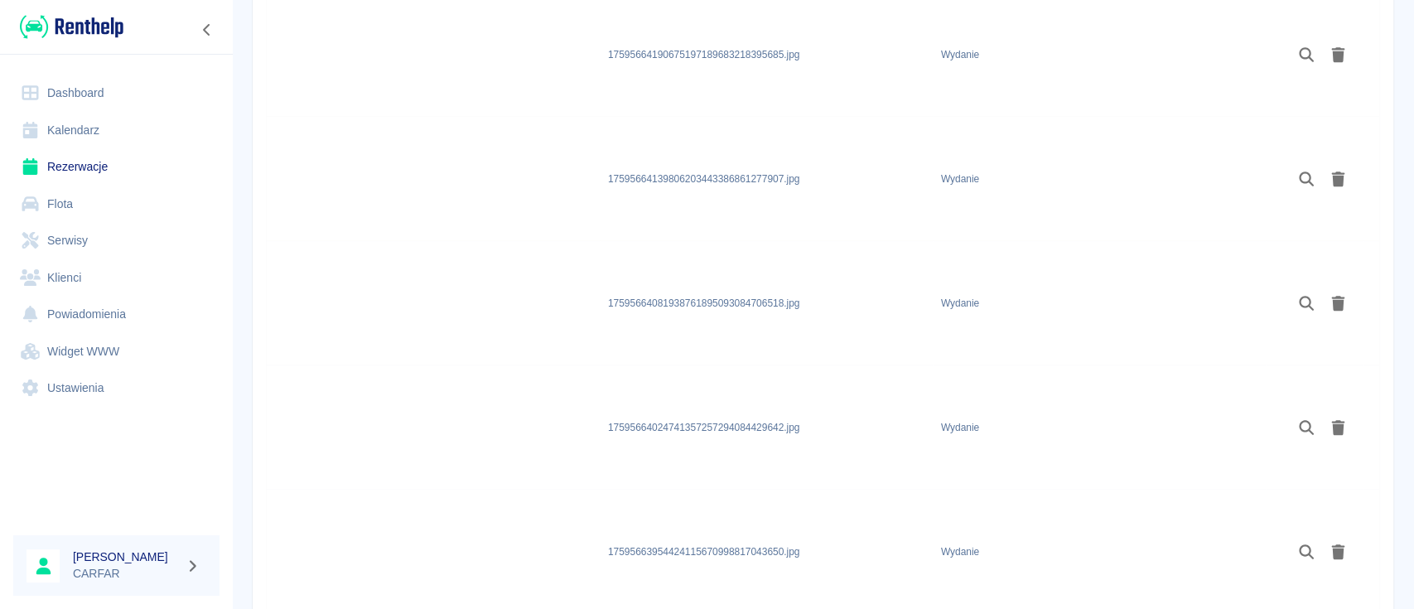
scroll to position [1019, 0]
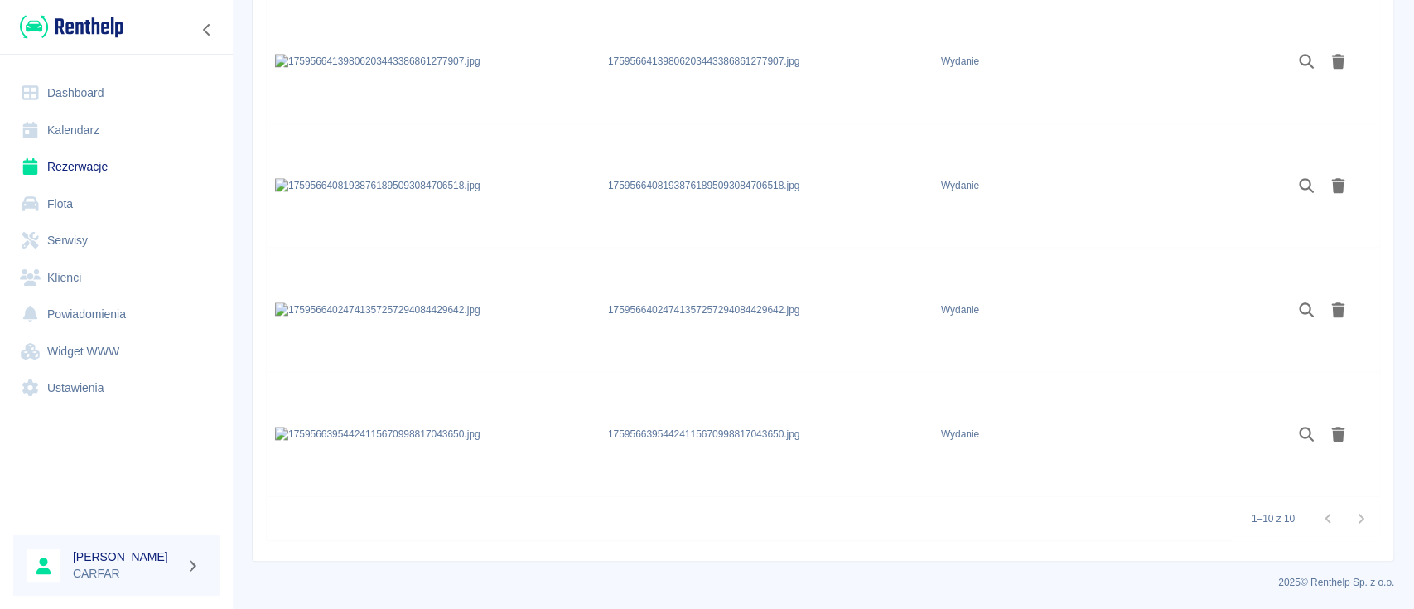
click at [350, 441] on img at bounding box center [377, 434] width 205 height 15
click at [355, 441] on img at bounding box center [377, 434] width 205 height 15
click at [1312, 432] on icon "Podgląd" at bounding box center [1306, 434] width 19 height 15
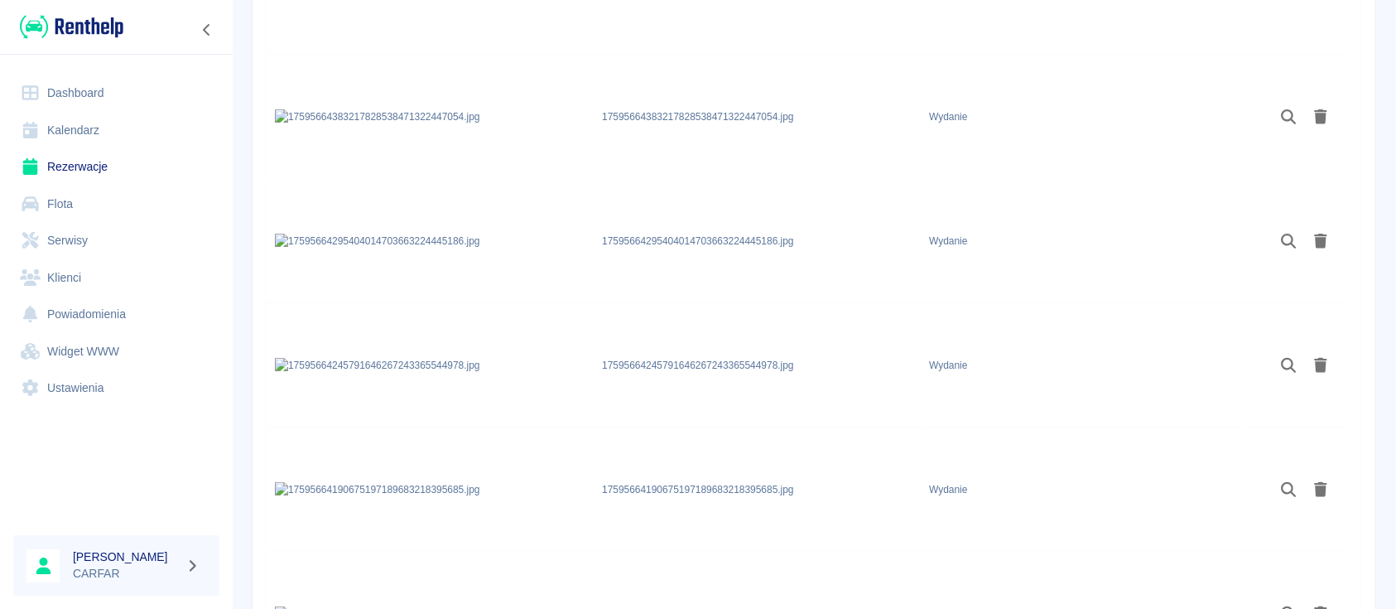
scroll to position [576, 0]
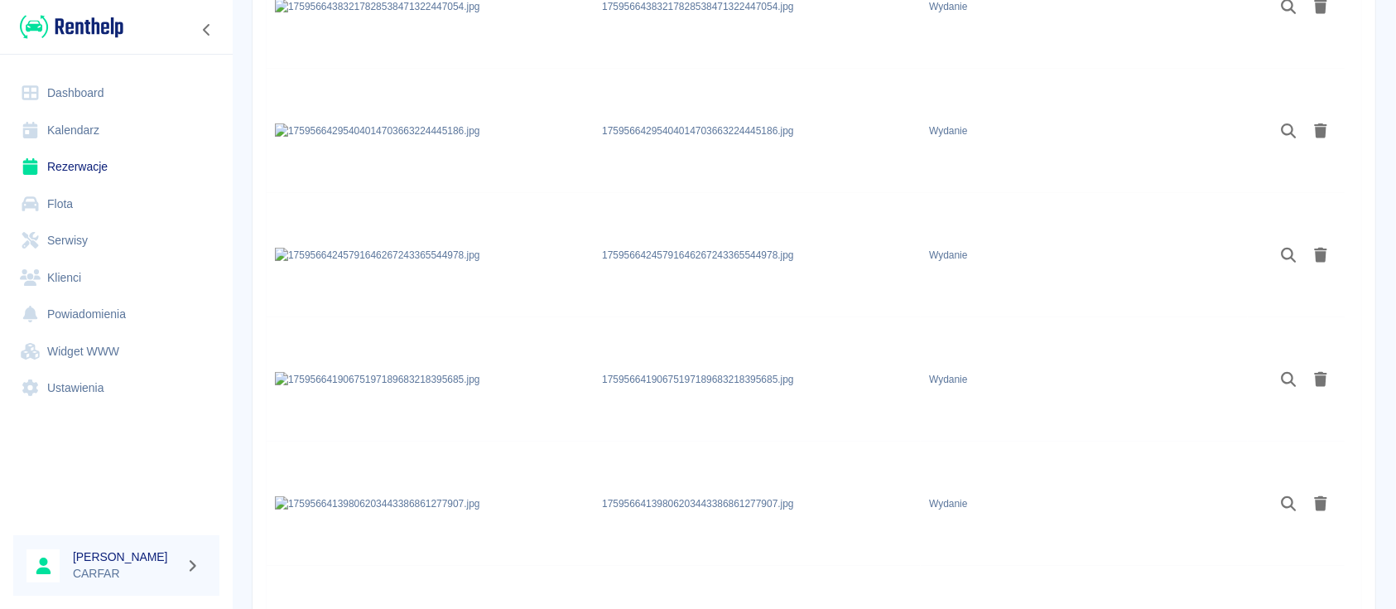
click at [351, 372] on img at bounding box center [377, 379] width 205 height 15
click at [1296, 379] on icon "Podgląd" at bounding box center [1289, 379] width 19 height 15
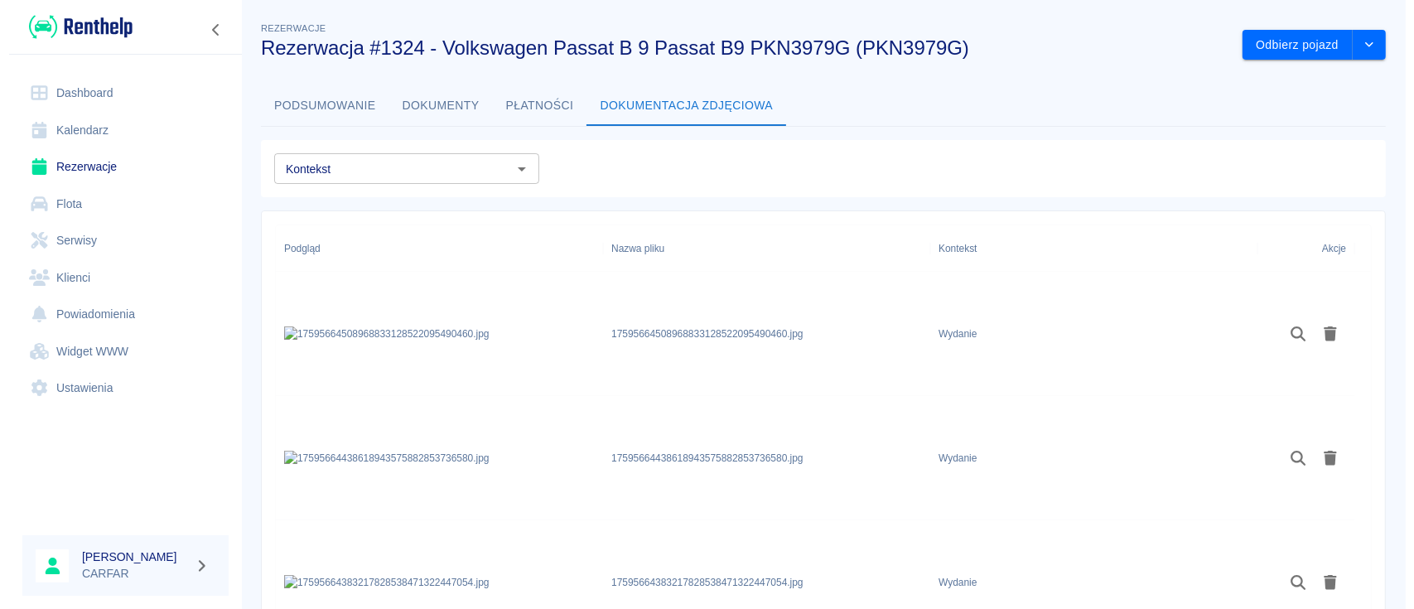
scroll to position [0, 0]
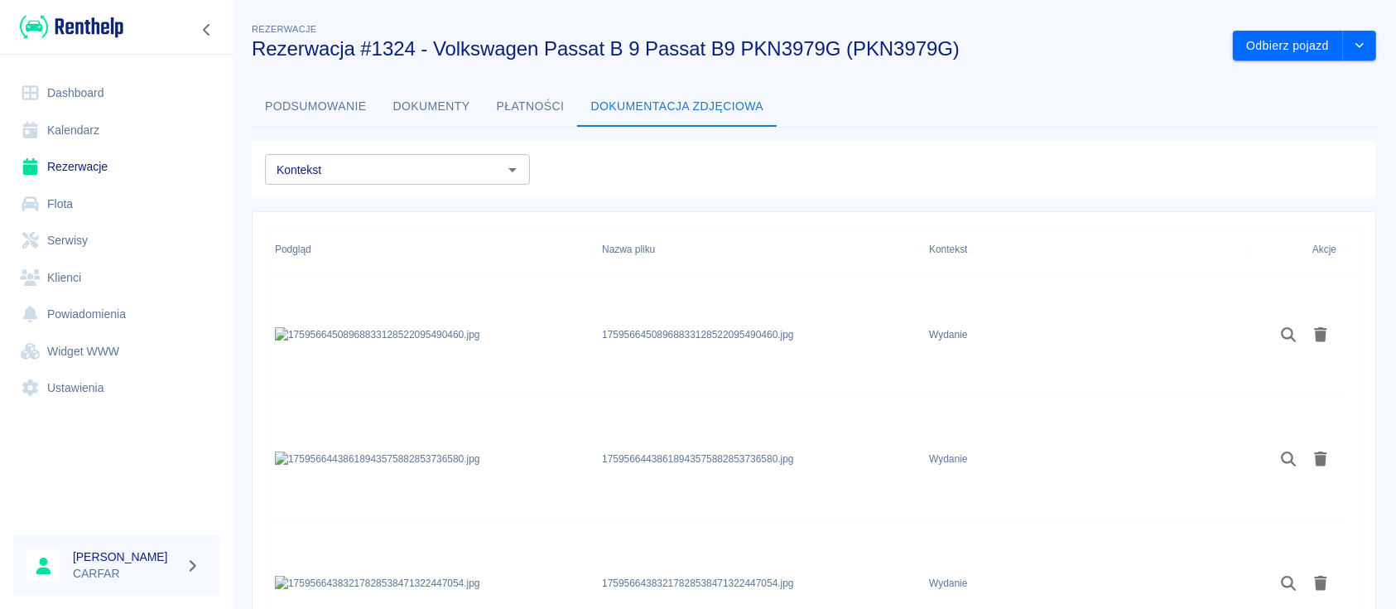
click at [80, 25] on img at bounding box center [72, 26] width 104 height 27
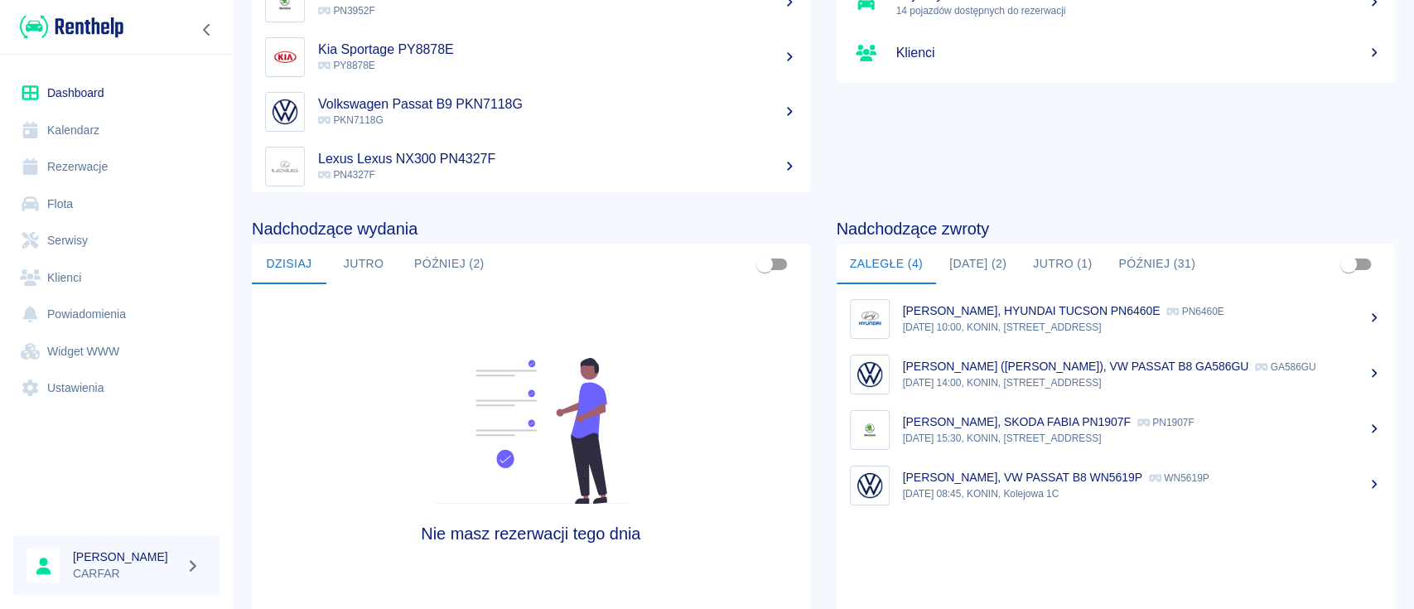
scroll to position [220, 0]
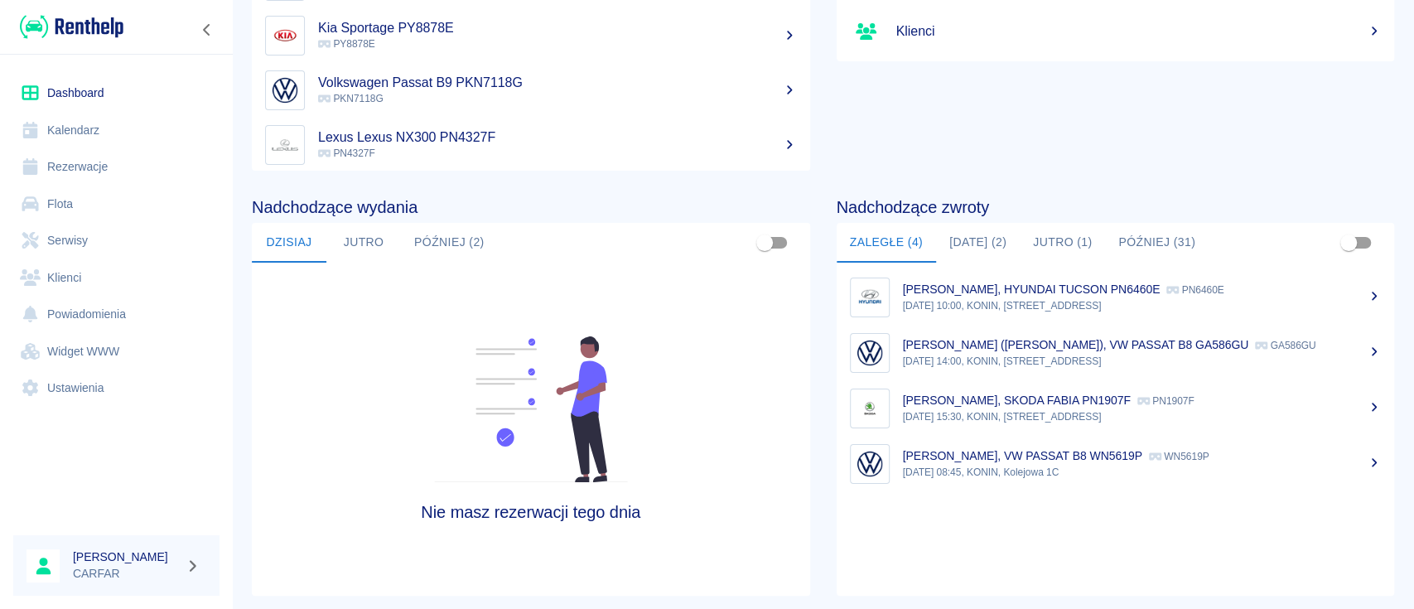
click at [990, 240] on button "Dzisiaj (2)" at bounding box center [978, 243] width 84 height 40
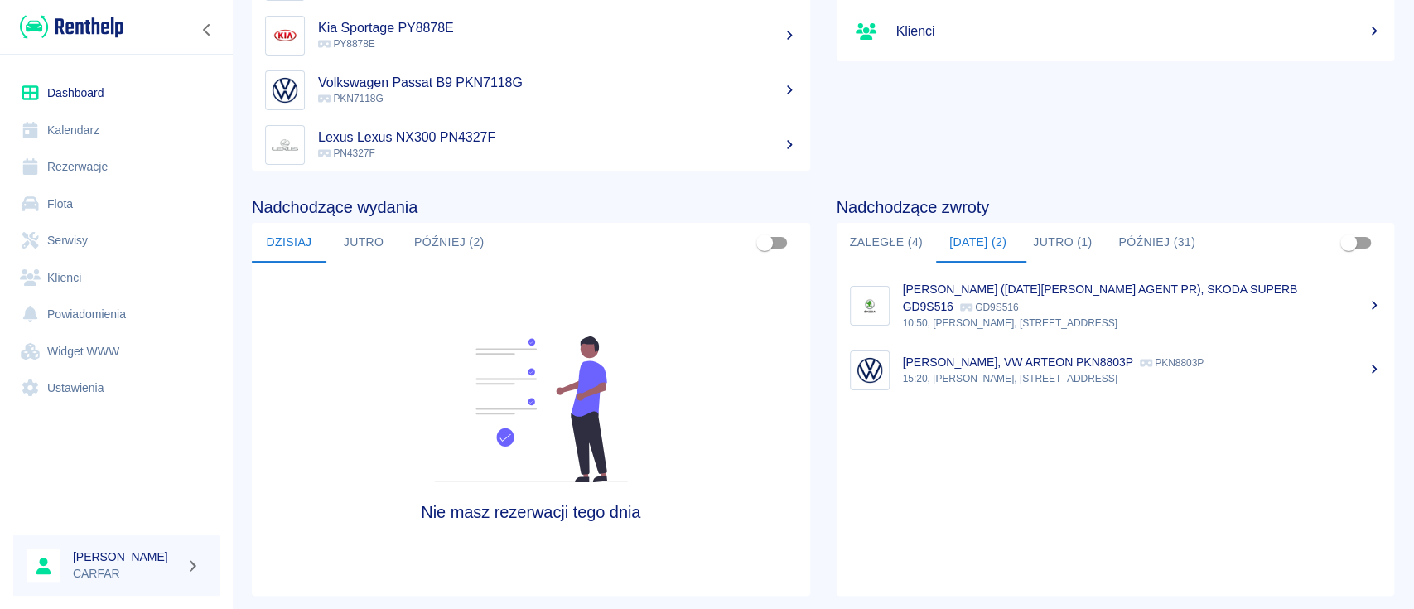
click at [1028, 374] on p "15:20, KONIN, Kolejowa 1C" at bounding box center [1142, 378] width 479 height 15
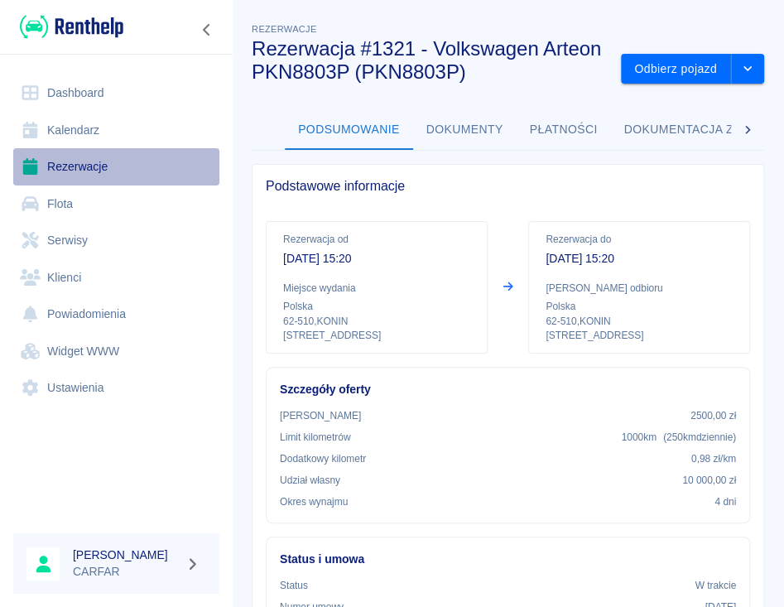
click at [87, 171] on link "Rezerwacje" at bounding box center [116, 166] width 206 height 37
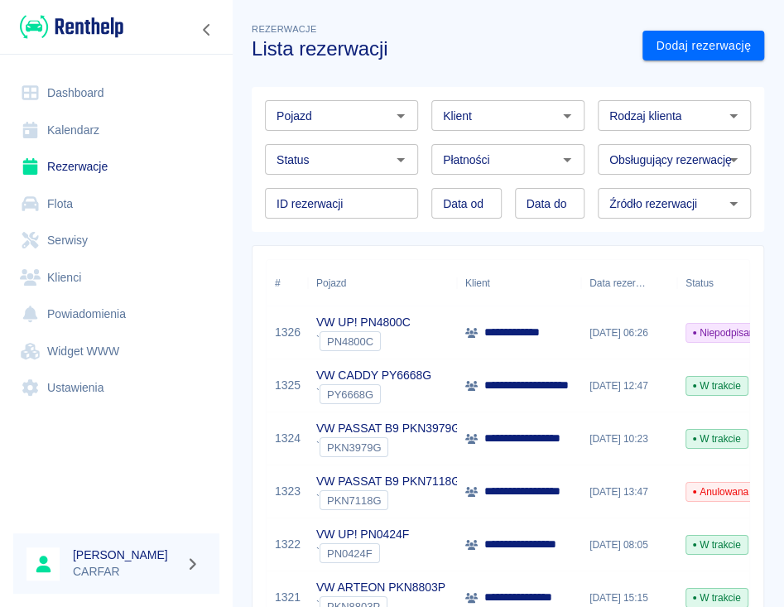
click at [349, 109] on input "Pojazd" at bounding box center [328, 115] width 116 height 21
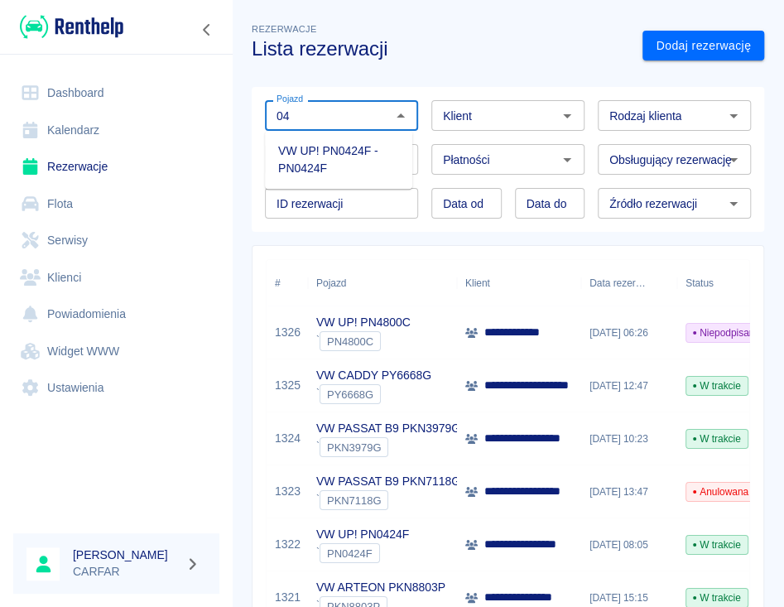
click at [333, 168] on li "VW UP! PN0424F - PN0424F" at bounding box center [338, 159] width 147 height 45
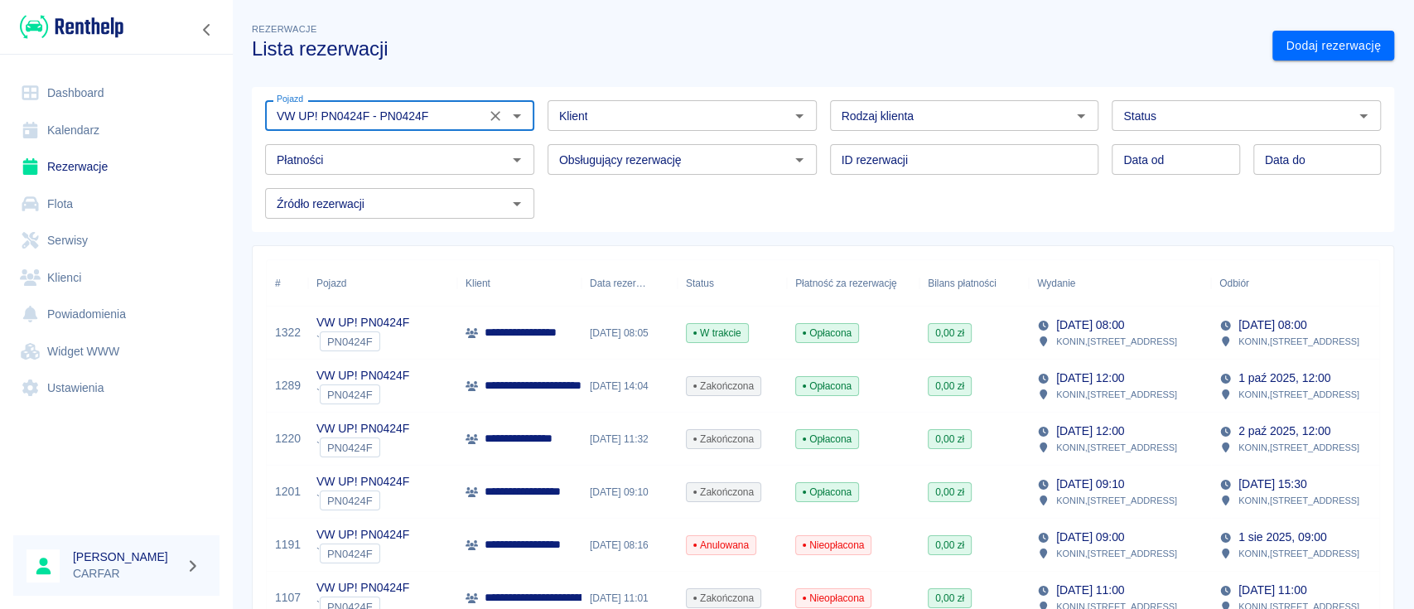
type input "VW UP! PN0424F - PN0424F"
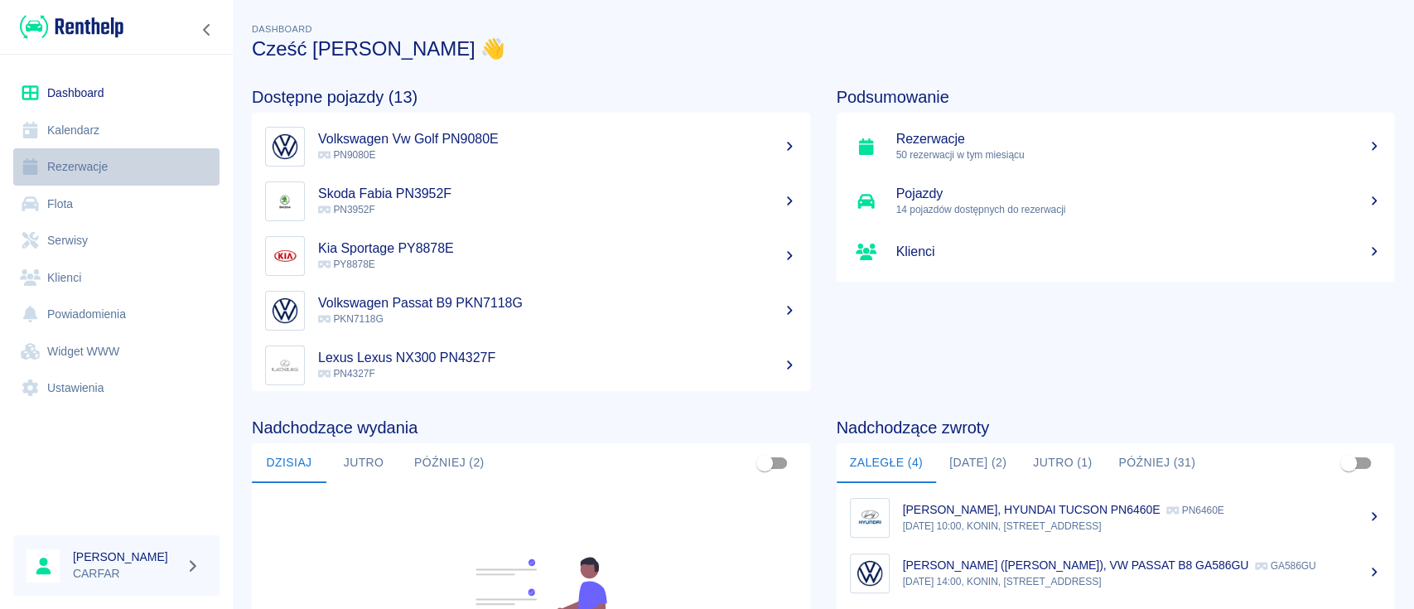
click at [83, 169] on link "Rezerwacje" at bounding box center [116, 166] width 206 height 37
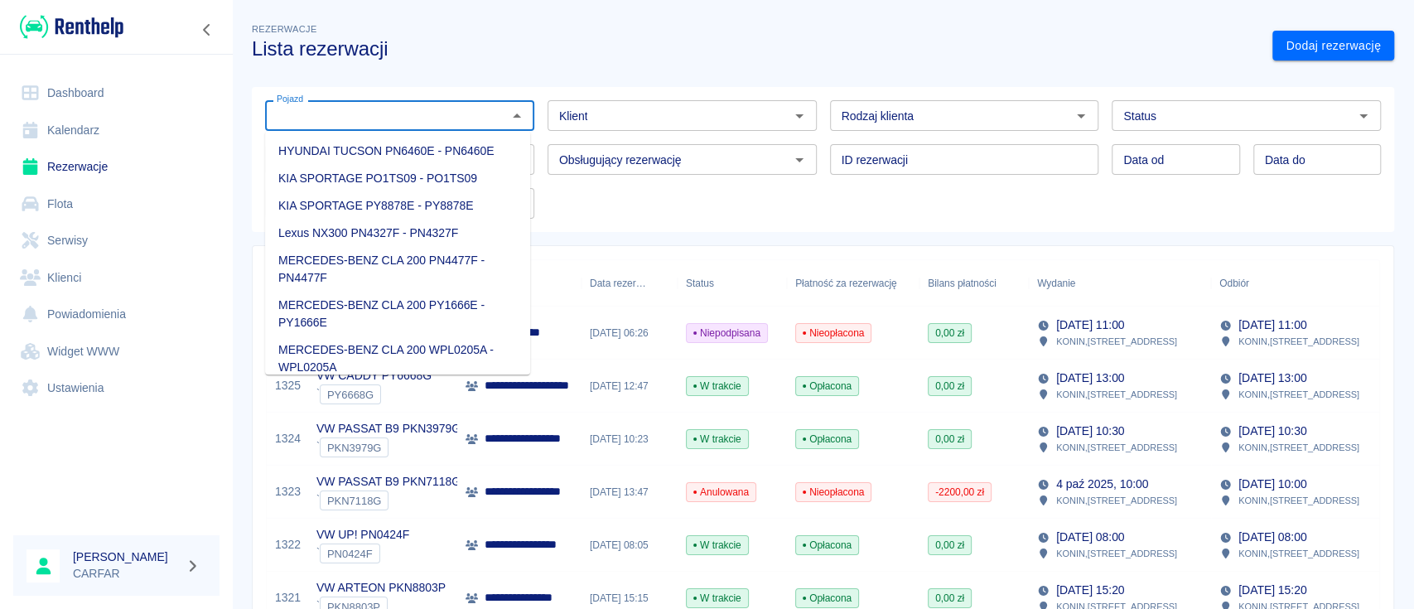
click at [364, 117] on input "Pojazd" at bounding box center [386, 115] width 232 height 21
click at [618, 108] on input "Klient" at bounding box center [668, 115] width 232 height 21
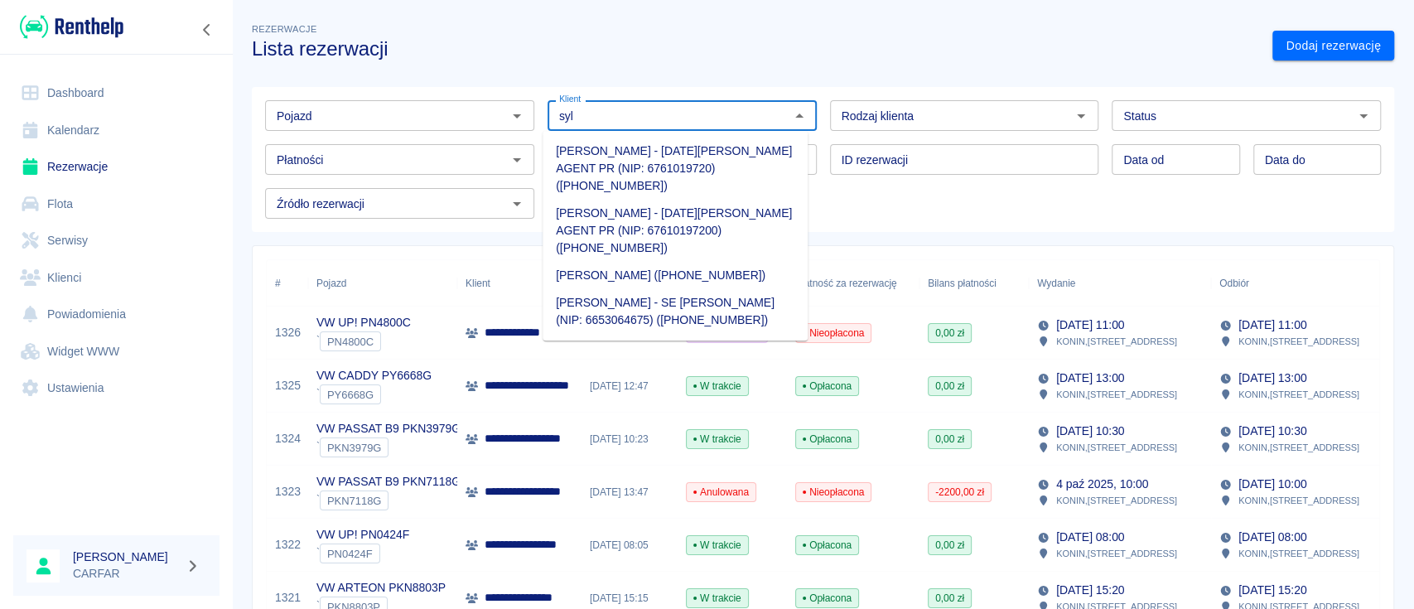
click at [735, 312] on li "SYLWIA ETYNKOWSKA - SE Sylwia Alicja Etynkowska (NIP: 6653064675) (+48609155586)" at bounding box center [674, 311] width 265 height 45
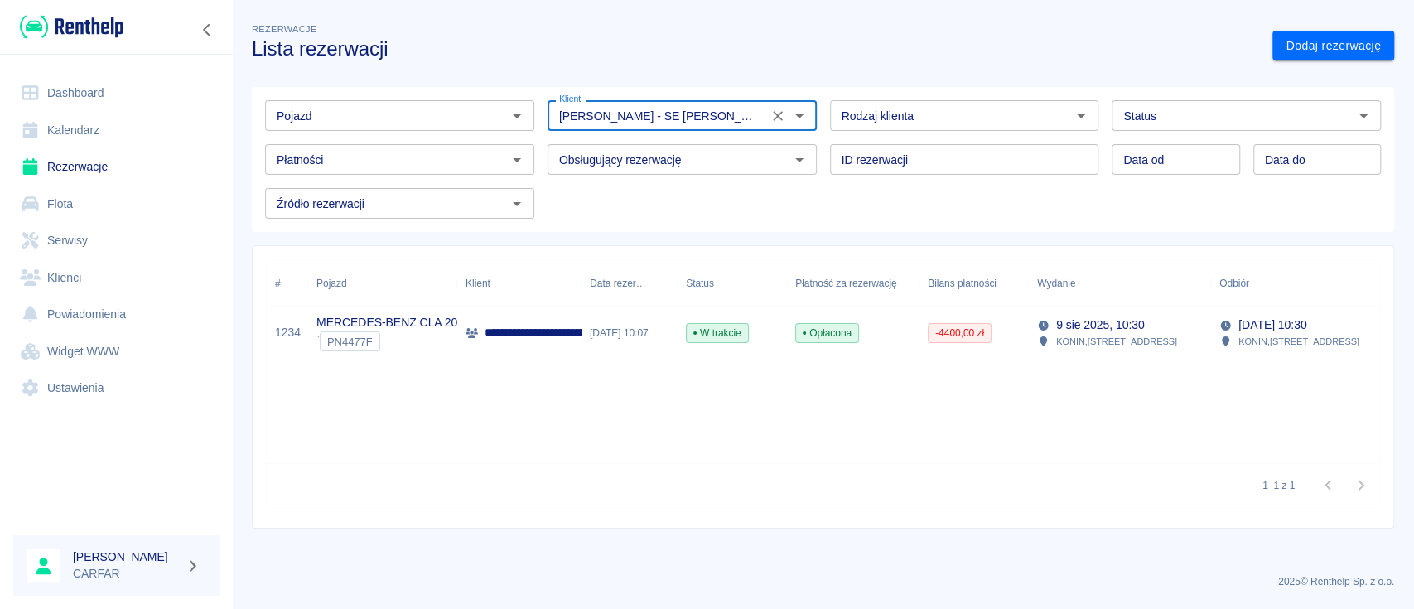
type input "SYLWIA ETYNKOWSKA - SE Sylwia Alicja Etynkowska (NIP: 6653064675) (+48609155586)"
click at [539, 328] on p "**********" at bounding box center [558, 332] width 147 height 17
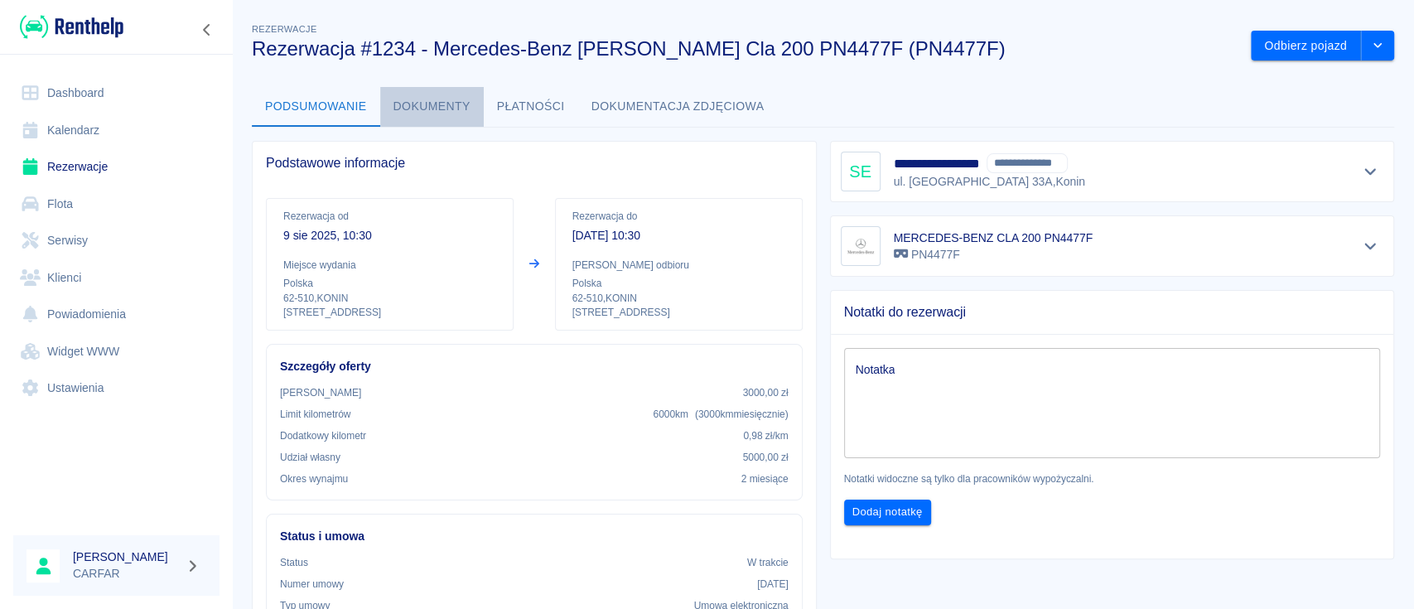
click at [427, 104] on button "Dokumenty" at bounding box center [432, 107] width 104 height 40
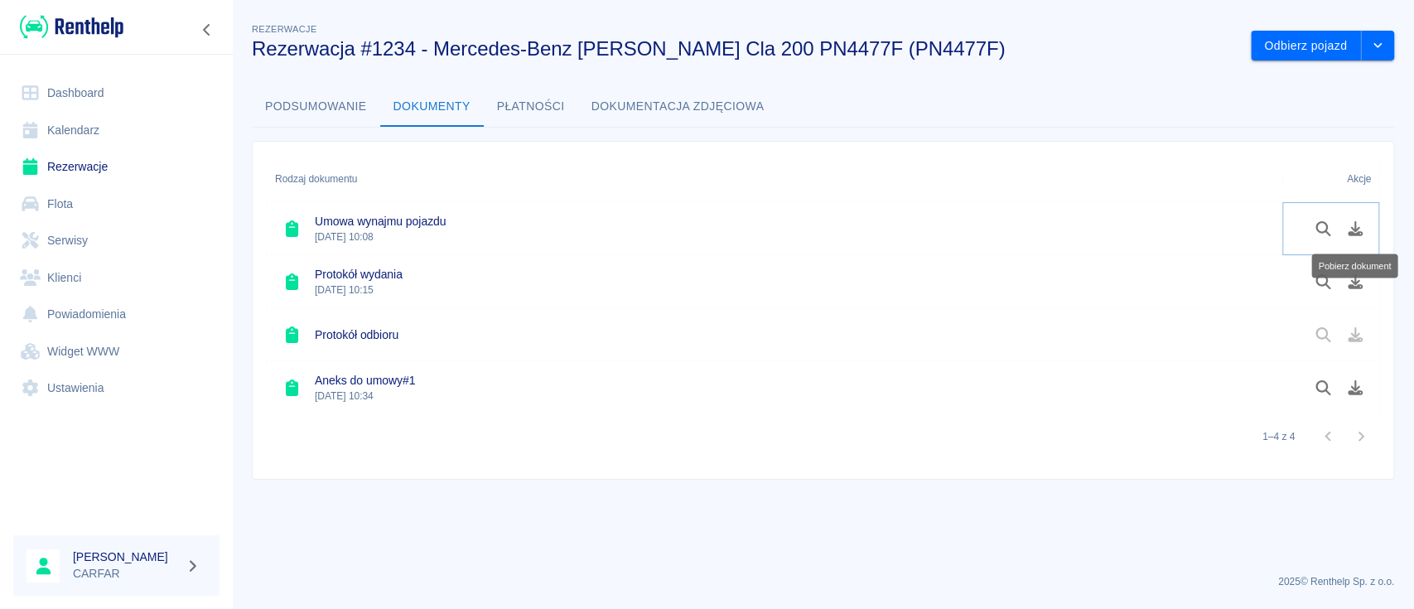
click at [1353, 228] on icon "Pobierz dokument" at bounding box center [1355, 228] width 15 height 15
click at [1354, 277] on div "Pobierz dokument" at bounding box center [1356, 266] width 86 height 24
click at [1354, 282] on icon "Pobierz dokument" at bounding box center [1355, 281] width 15 height 15
click at [1358, 390] on icon "Pobierz dokument" at bounding box center [1355, 387] width 15 height 15
click at [106, 19] on img at bounding box center [72, 26] width 104 height 27
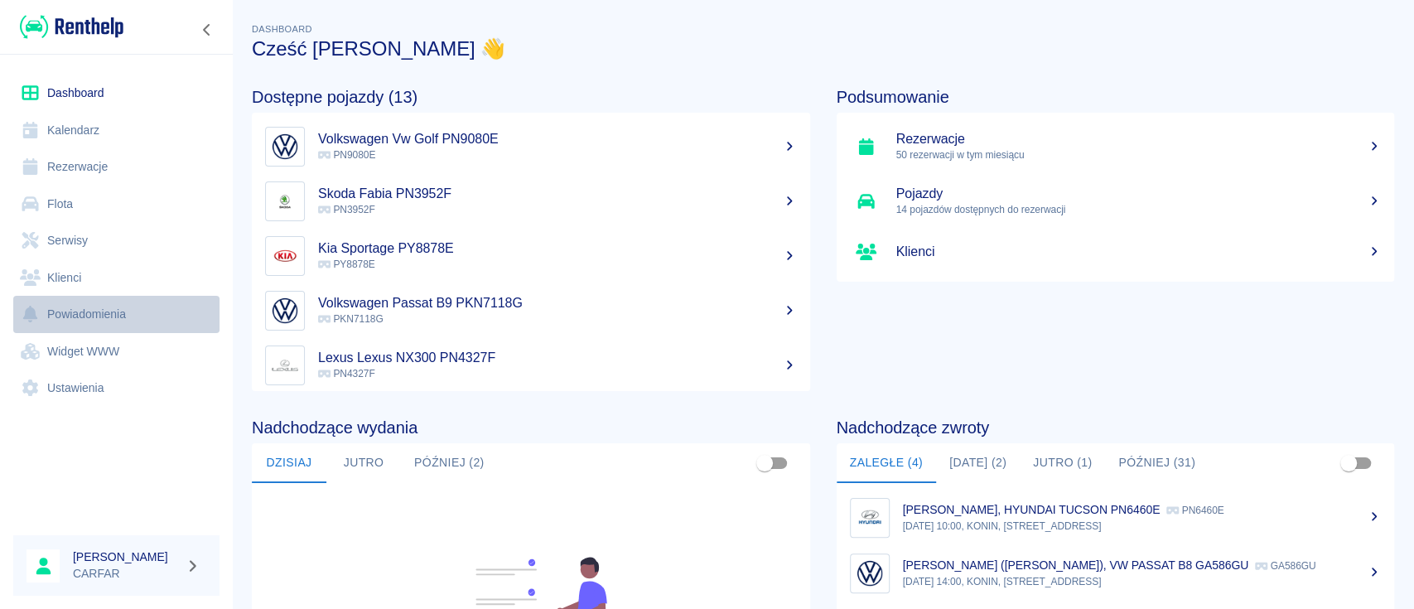
click at [99, 317] on link "Powiadomienia" at bounding box center [116, 314] width 206 height 37
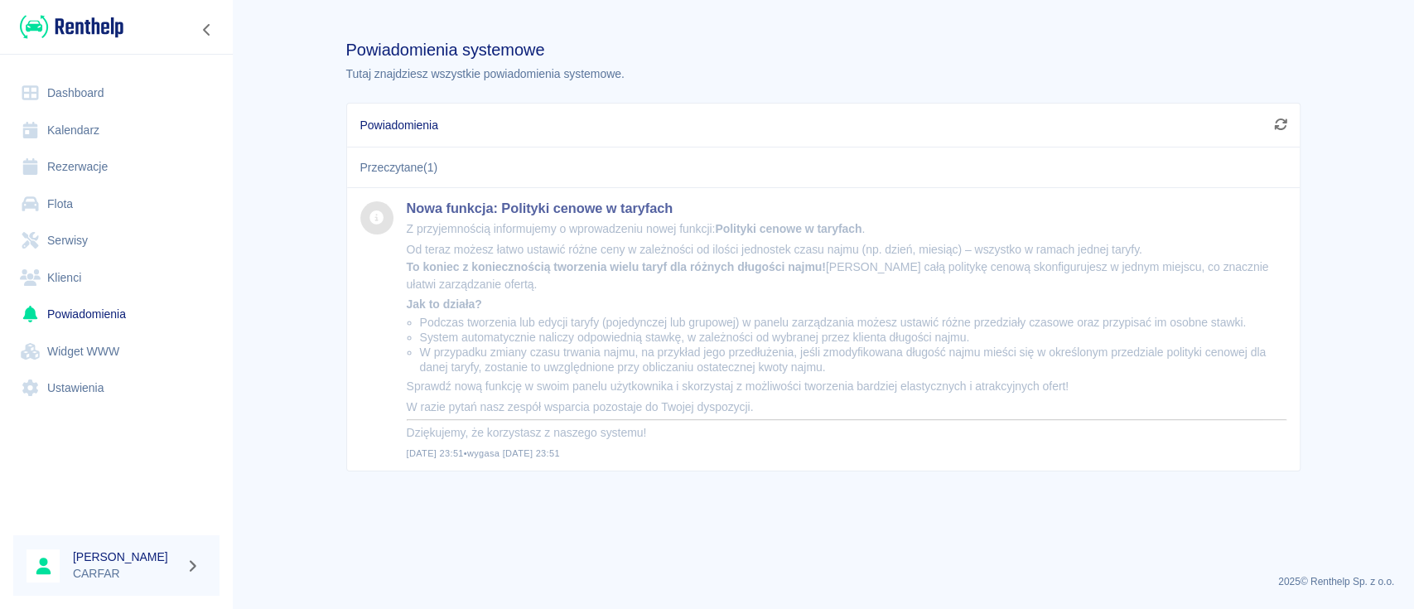
click at [82, 348] on link "Widget WWW" at bounding box center [116, 351] width 206 height 37
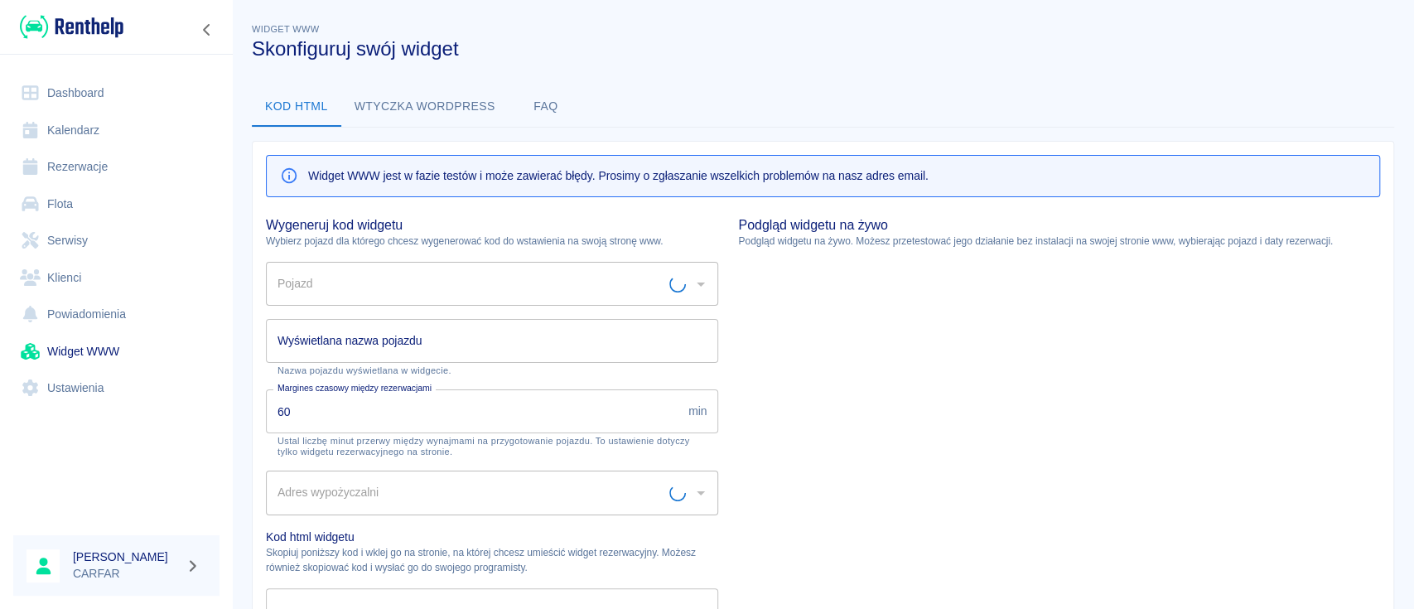
type input "Biuro - Plac Wydań - KONIN, Kolejowa 1C"
type input "HYUNDAI TUCSON PN6460E - PN6460E"
type input "HYUNDAI TUCSON PN6460E"
type textarea "<script type="module" src="https://widgets.renthelp.io/assets/widget.js"></scri…"
